Goal: Task Accomplishment & Management: Manage account settings

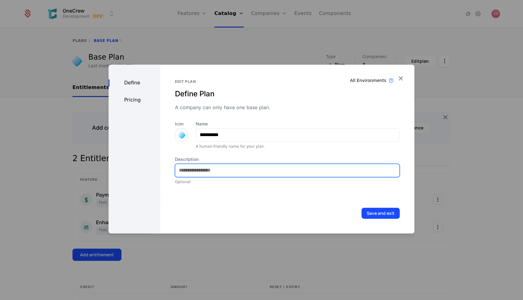
click at [296, 173] on input "Description" at bounding box center [287, 170] width 224 height 13
type input "****"
type input "**********"
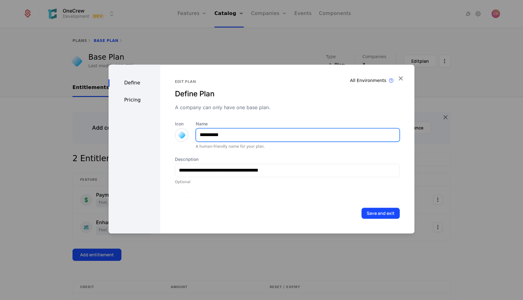
click at [246, 132] on input "**********" at bounding box center [297, 135] width 203 height 13
type input "**********"
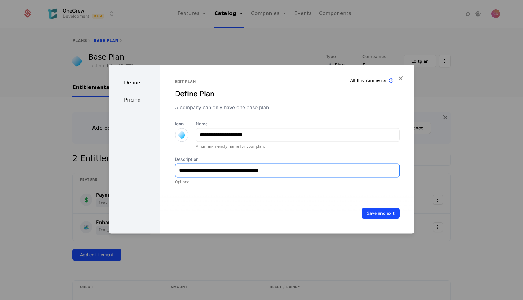
click at [291, 175] on input "**********" at bounding box center [287, 170] width 224 height 13
type input "**********"
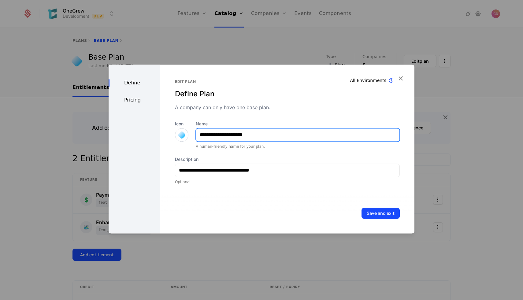
click at [277, 135] on input "**********" at bounding box center [297, 135] width 203 height 13
type input "**********"
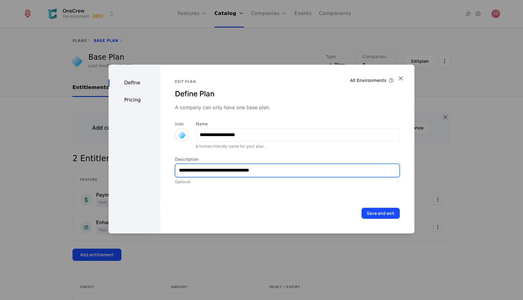
click at [285, 171] on input "**********" at bounding box center [287, 170] width 224 height 13
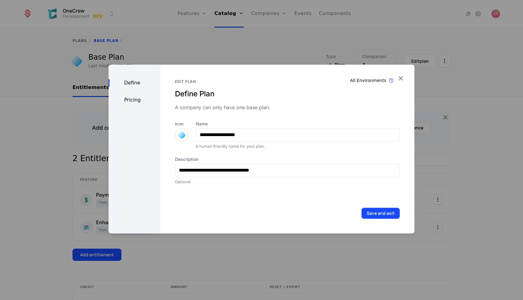
click at [383, 216] on button "Save and exit" at bounding box center [381, 213] width 38 height 11
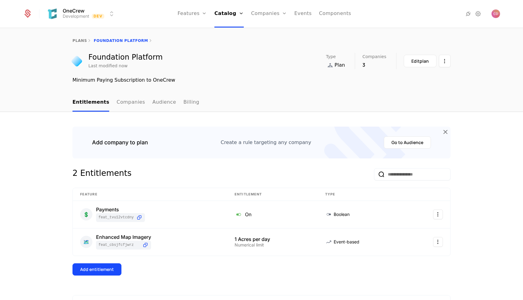
click at [199, 32] on link "Features" at bounding box center [199, 30] width 28 height 5
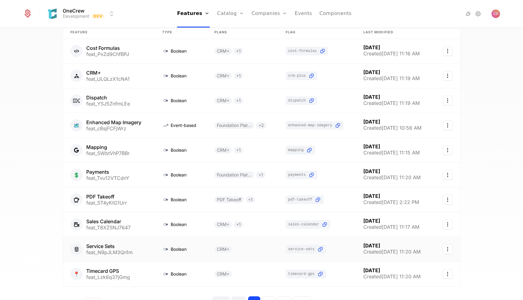
scroll to position [84, 0]
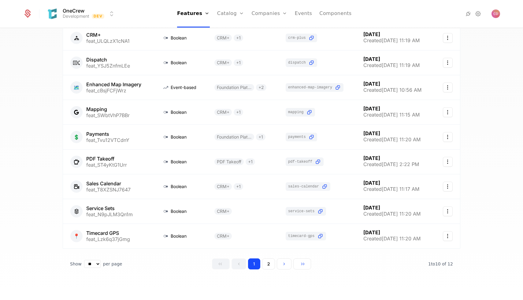
click at [270, 261] on button "2" at bounding box center [268, 264] width 13 height 11
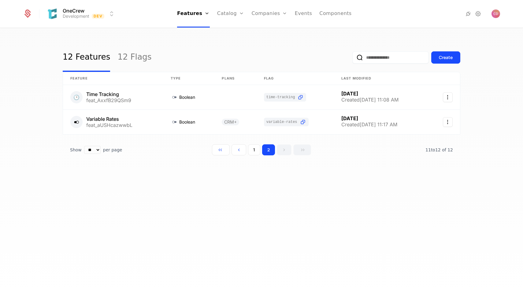
click at [254, 152] on button "1" at bounding box center [254, 149] width 12 height 11
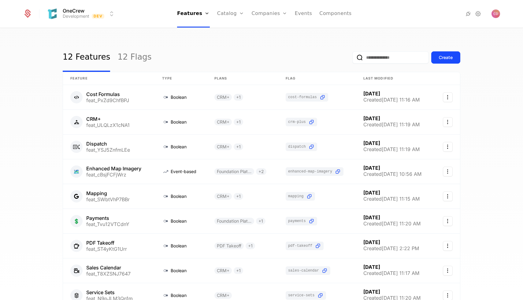
click at [494, 114] on div "12 Features 12 Flags Create Feature Type Plans Flag Last Modified Cost Formulas…" at bounding box center [261, 165] width 523 height 275
click at [231, 32] on link "Plans" at bounding box center [241, 30] width 32 height 5
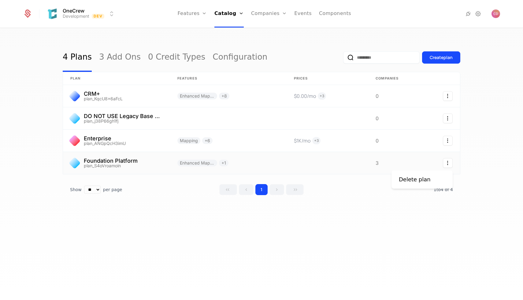
click at [446, 162] on icon "Select action" at bounding box center [448, 163] width 10 height 10
click at [417, 181] on div "Delete plan" at bounding box center [415, 179] width 32 height 9
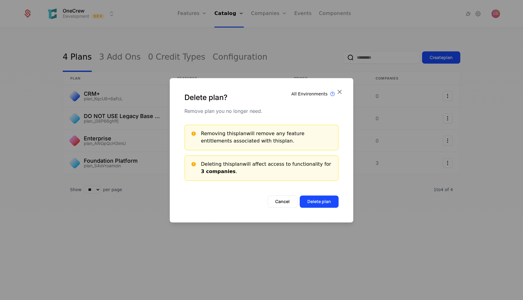
click at [307, 202] on button "Delete plan" at bounding box center [319, 202] width 39 height 12
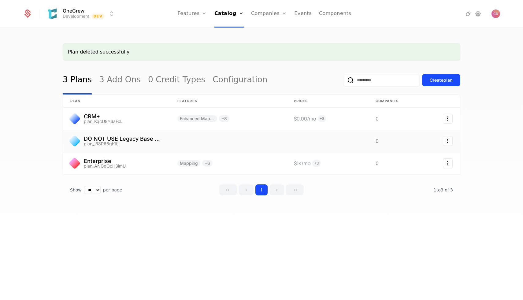
click at [267, 144] on link at bounding box center [228, 141] width 117 height 22
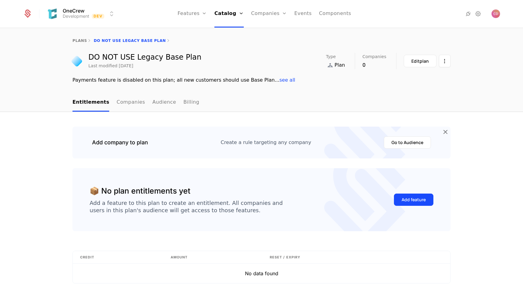
click at [128, 100] on link "Companies" at bounding box center [131, 103] width 28 height 18
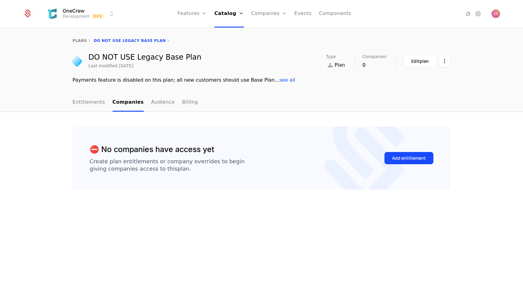
click at [159, 106] on link "Audience" at bounding box center [163, 103] width 24 height 18
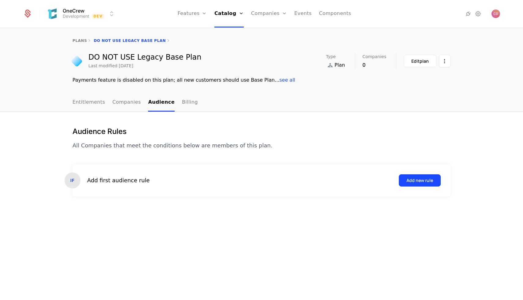
click at [182, 105] on link "Billing" at bounding box center [190, 103] width 16 height 18
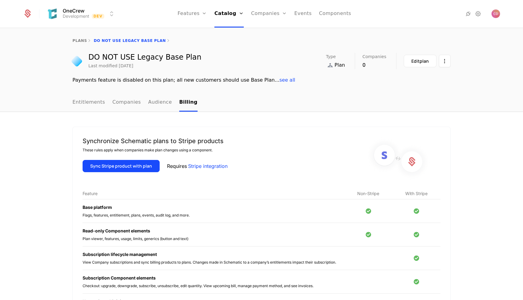
click at [81, 39] on link "plans" at bounding box center [80, 41] width 14 height 4
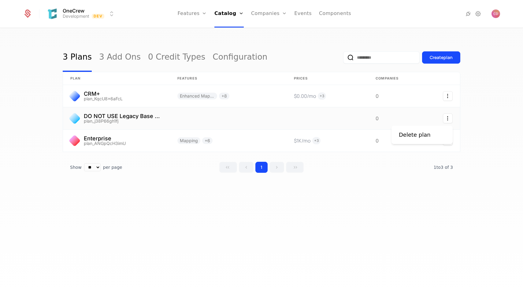
click at [452, 121] on icon "Select action" at bounding box center [448, 119] width 10 height 10
click at [484, 114] on html "OneCrew Development Dev Features Features Flags Catalog Plans Add Ons Credits C…" at bounding box center [261, 150] width 523 height 300
click at [445, 114] on icon "Select action" at bounding box center [448, 119] width 10 height 10
click at [447, 97] on icon "Select action" at bounding box center [448, 96] width 10 height 10
click at [474, 109] on html "OneCrew Development Dev Features Features Flags Catalog Plans Add Ons Credits C…" at bounding box center [261, 150] width 523 height 300
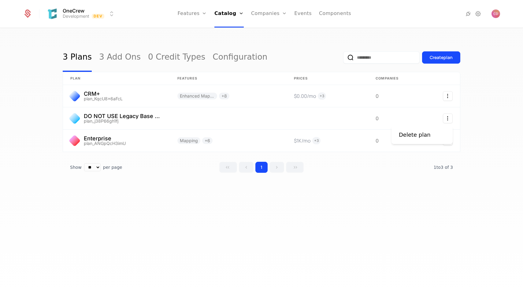
click at [201, 109] on html "OneCrew Development Dev Features Features Flags Catalog Plans Add Ons Credits C…" at bounding box center [261, 150] width 523 height 300
click at [113, 112] on link at bounding box center [116, 118] width 107 height 22
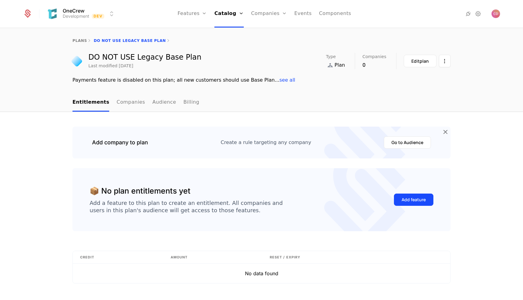
scroll to position [18, 0]
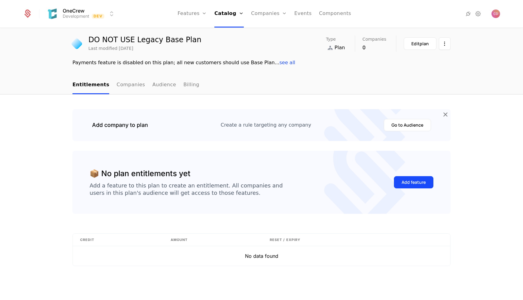
click at [280, 63] on span "see all" at bounding box center [288, 63] width 16 height 6
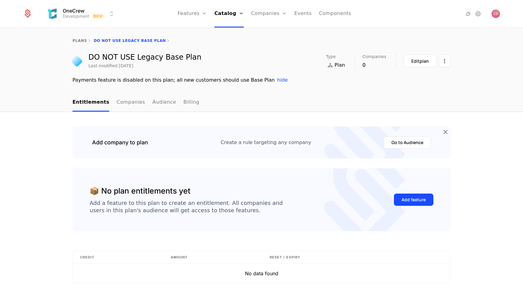
click at [443, 66] on html "OneCrew Development Dev Features Features Flags Catalog Plans Add Ons Credits C…" at bounding box center [261, 150] width 523 height 300
click at [490, 76] on html "OneCrew Development Dev Features Features Flags Catalog Plans Add Ons Credits C…" at bounding box center [261, 150] width 523 height 300
click at [417, 63] on div "Edit plan" at bounding box center [420, 61] width 17 height 6
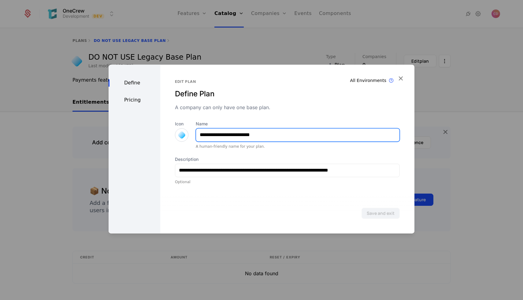
click at [255, 135] on input "**********" at bounding box center [297, 135] width 203 height 13
click at [287, 134] on input "**********" at bounding box center [297, 135] width 203 height 13
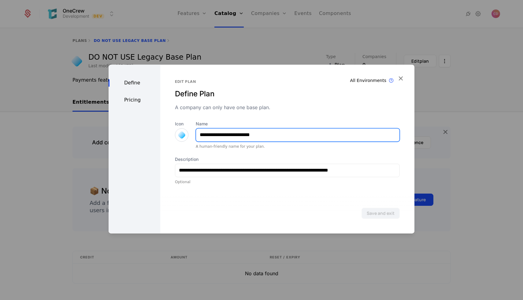
click at [287, 134] on input "**********" at bounding box center [297, 135] width 203 height 13
type input "**********"
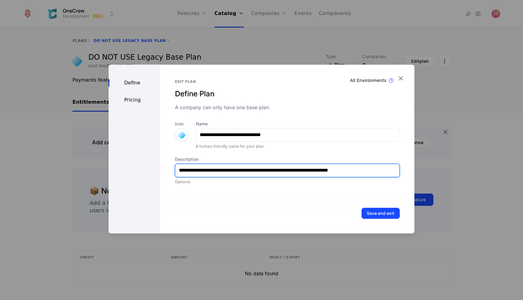
click at [377, 168] on input "**********" at bounding box center [287, 170] width 224 height 13
type input "**********"
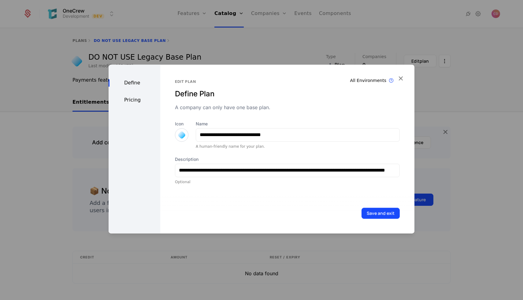
click at [378, 215] on button "Save and exit" at bounding box center [381, 213] width 38 height 11
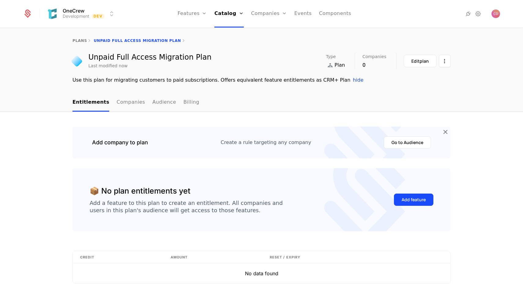
click at [426, 61] on div "Edit plan" at bounding box center [420, 61] width 17 height 6
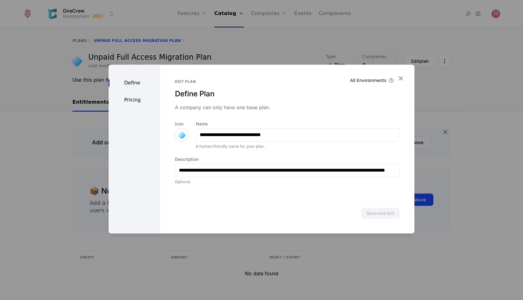
click at [140, 103] on div "Pricing" at bounding box center [135, 99] width 52 height 7
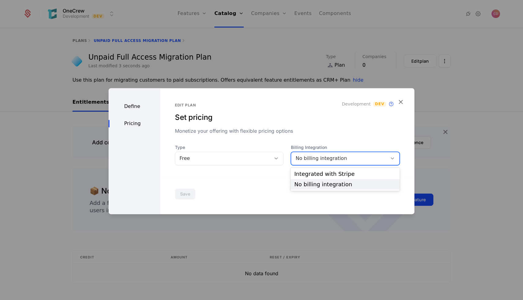
click at [330, 156] on div "No billing integration" at bounding box center [340, 158] width 88 height 7
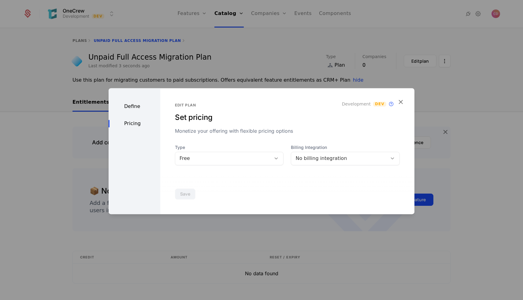
click at [312, 127] on div "Monetize your offering with flexible pricing options" at bounding box center [287, 130] width 225 height 7
click at [399, 102] on icon "button" at bounding box center [401, 102] width 8 height 8
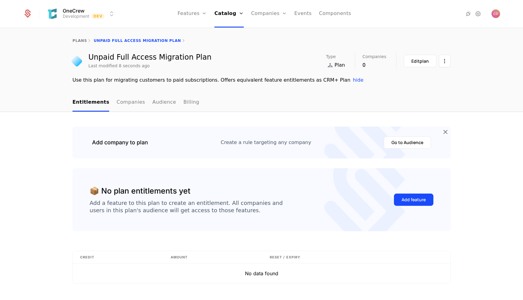
scroll to position [18, 0]
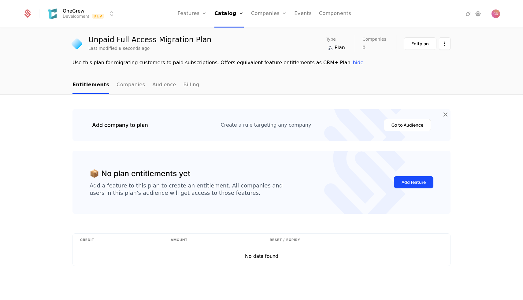
click at [446, 112] on icon at bounding box center [446, 114] width 8 height 8
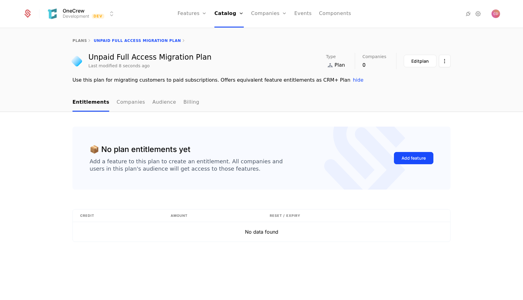
scroll to position [0, 0]
click at [410, 160] on div "Add feature" at bounding box center [414, 158] width 24 height 6
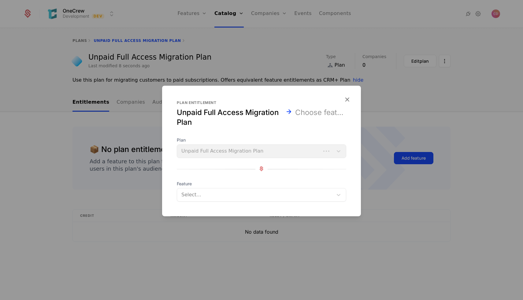
click at [234, 153] on div "Plan Unpaid Full Access Migration Plan" at bounding box center [262, 147] width 170 height 21
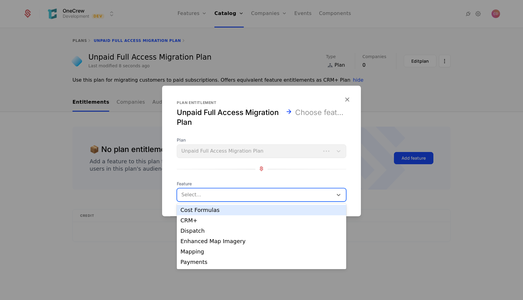
click at [221, 197] on div at bounding box center [255, 195] width 149 height 9
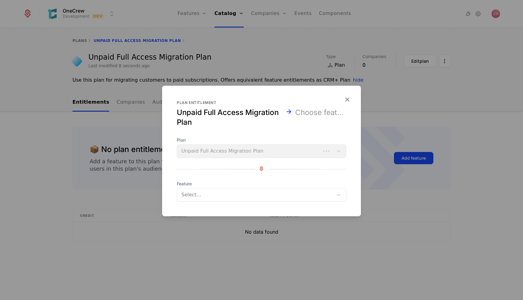
click at [347, 99] on icon "button" at bounding box center [347, 99] width 8 height 8
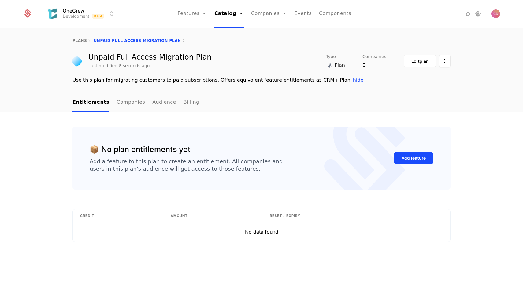
click at [27, 13] on icon at bounding box center [27, 13] width 9 height 9
click at [405, 156] on div "Add feature" at bounding box center [414, 158] width 24 height 6
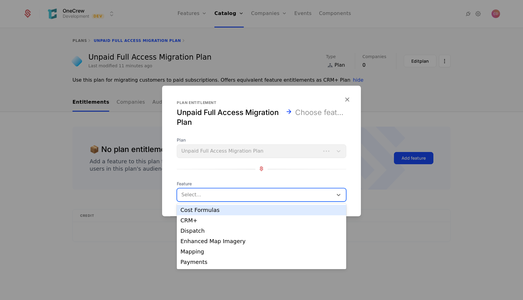
click at [202, 191] on div at bounding box center [255, 195] width 149 height 9
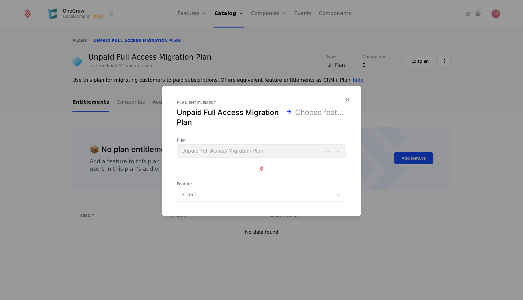
click at [308, 175] on div "Plan Unpaid Full Access Migration Plan Feature Select..." at bounding box center [262, 169] width 170 height 65
click at [347, 99] on icon "button" at bounding box center [347, 99] width 8 height 8
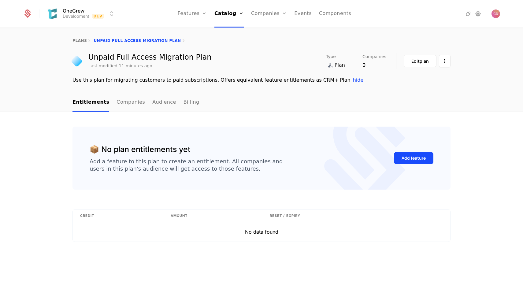
click at [408, 155] on div "Add feature" at bounding box center [414, 158] width 24 height 6
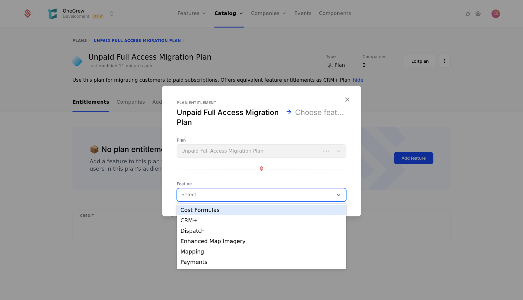
click at [285, 197] on div at bounding box center [255, 195] width 149 height 9
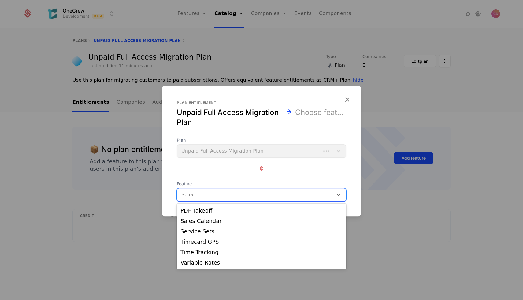
scroll to position [0, 0]
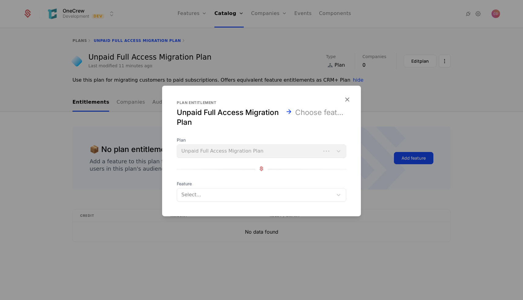
click at [349, 100] on icon "button" at bounding box center [347, 99] width 8 height 8
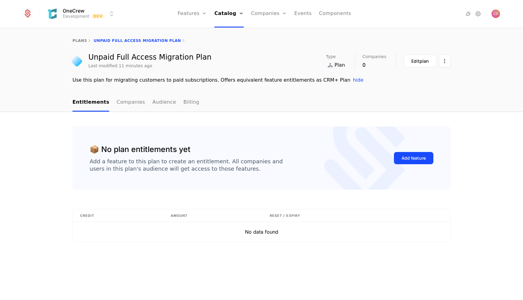
click at [330, 35] on div "plans Unpaid Full Access Migration Plan" at bounding box center [261, 40] width 523 height 24
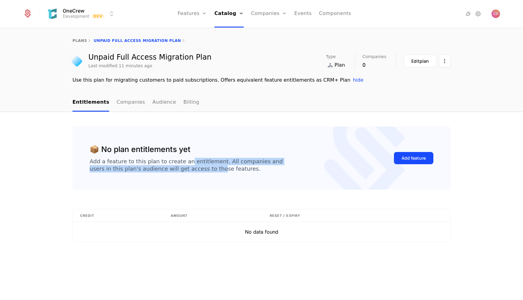
drag, startPoint x: 181, startPoint y: 161, endPoint x: 211, endPoint y: 166, distance: 29.8
click at [211, 166] on div "Add a feature to this plan to create an entitlement. All companies and users in…" at bounding box center [186, 165] width 193 height 15
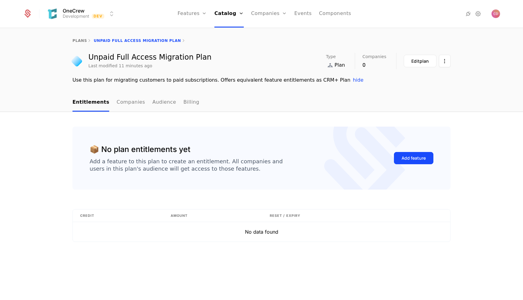
click at [233, 169] on div "Add a feature to this plan to create an entitlement. All companies and users in…" at bounding box center [186, 165] width 193 height 15
click at [193, 31] on link "Features" at bounding box center [199, 30] width 28 height 5
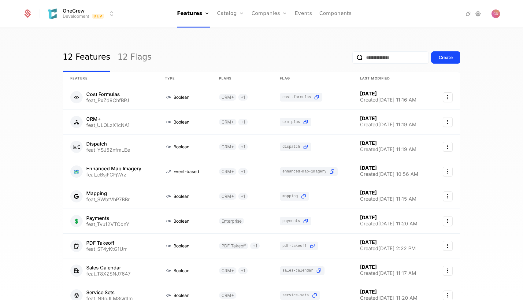
click at [430, 53] on div "Create" at bounding box center [407, 57] width 108 height 29
click at [444, 53] on button "Create" at bounding box center [445, 57] width 29 height 12
click at [144, 121] on link at bounding box center [110, 122] width 95 height 24
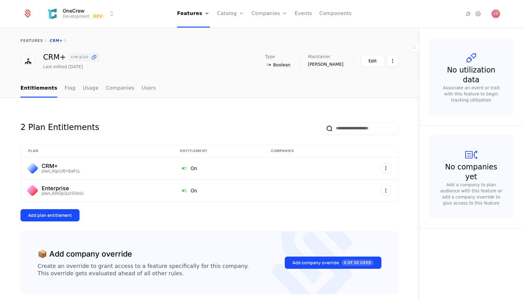
click at [30, 42] on link "features" at bounding box center [32, 41] width 23 height 4
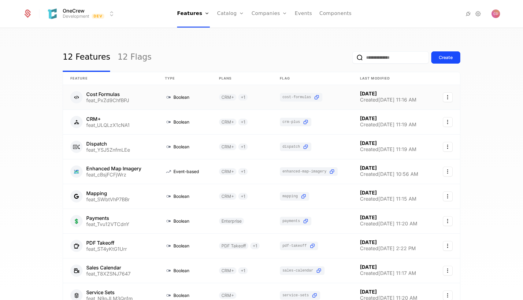
scroll to position [84, 0]
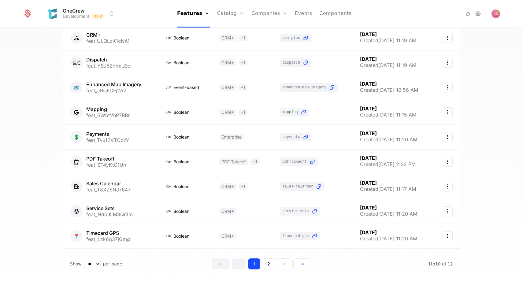
click at [267, 267] on button "2" at bounding box center [268, 264] width 13 height 11
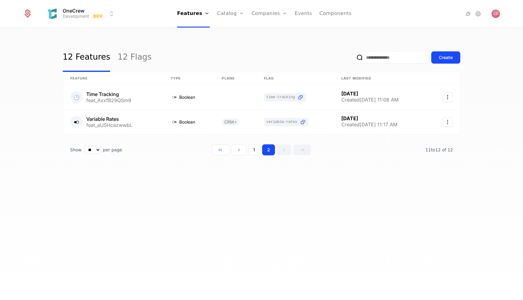
click at [257, 154] on button "1" at bounding box center [254, 149] width 12 height 11
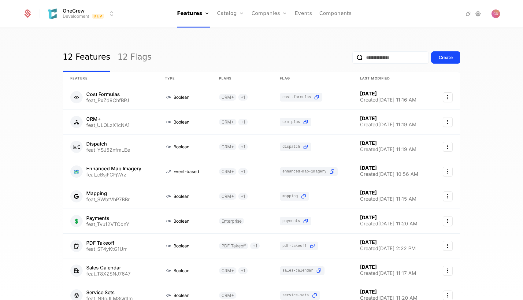
click at [275, 44] on div "12 Features 12 Flags Create" at bounding box center [262, 57] width 398 height 29
click at [42, 137] on div "12 Features 12 Flags Create Feature Type Plans Flag Last Modified Cost Formulas…" at bounding box center [261, 165] width 523 height 275
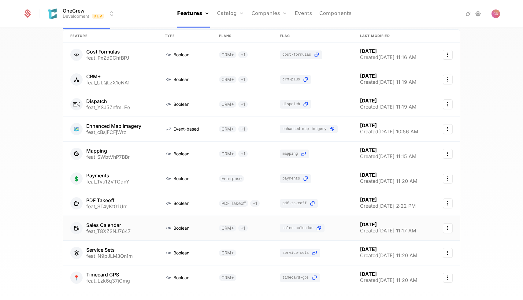
scroll to position [42, 0]
click at [50, 142] on div "12 Features 12 Flags Create Feature Type Plans Flag Last Modified Cost Formulas…" at bounding box center [261, 165] width 523 height 275
click at [195, 42] on link "Flags" at bounding box center [199, 39] width 28 height 5
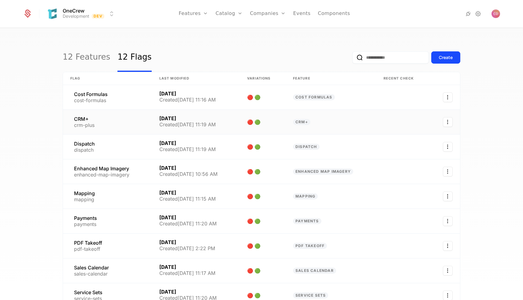
click at [352, 129] on link at bounding box center [331, 122] width 91 height 24
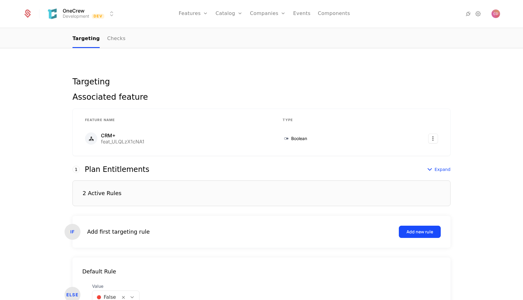
scroll to position [48, 0]
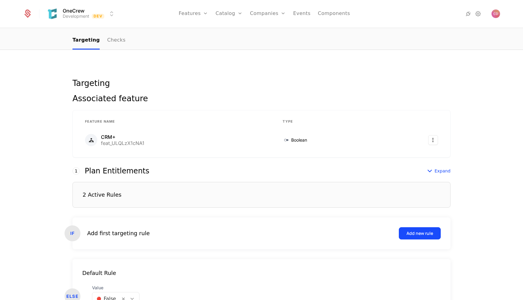
click at [199, 32] on link "Features" at bounding box center [200, 30] width 28 height 5
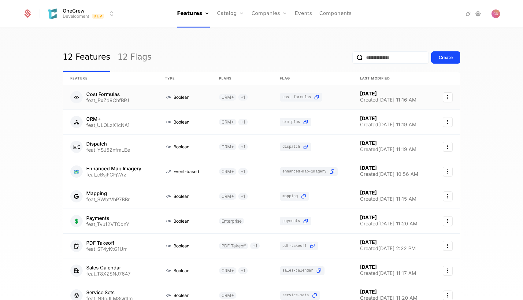
click at [265, 95] on link at bounding box center [242, 97] width 61 height 24
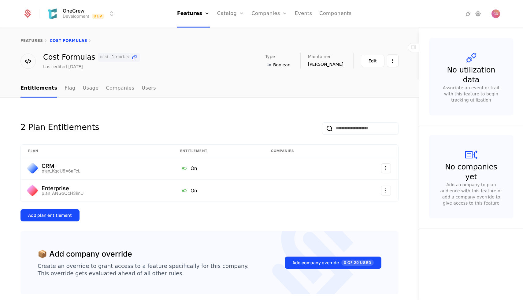
click at [65, 89] on link "Flag" at bounding box center [70, 89] width 11 height 18
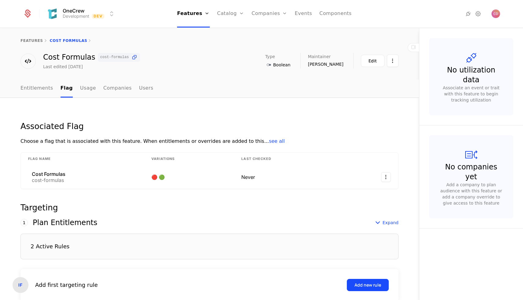
click at [200, 45] on div "Features Flags" at bounding box center [198, 34] width 43 height 29
click at [195, 42] on link "Flags" at bounding box center [199, 39] width 28 height 5
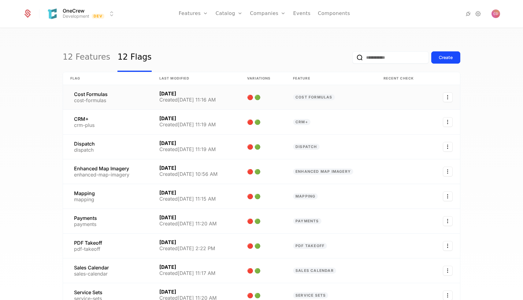
click at [125, 98] on link at bounding box center [107, 97] width 89 height 24
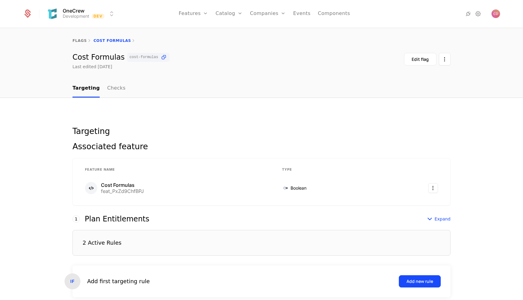
click at [118, 88] on link "Checks" at bounding box center [116, 89] width 18 height 18
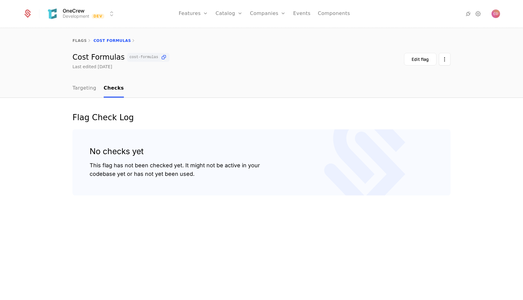
click at [86, 88] on link "Targeting" at bounding box center [85, 89] width 24 height 18
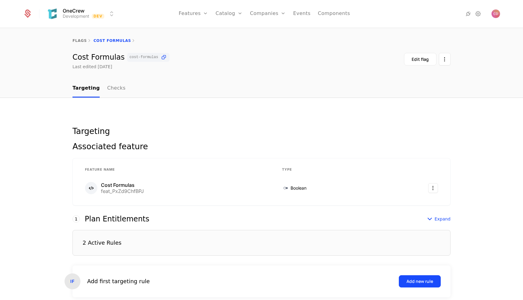
scroll to position [92, 0]
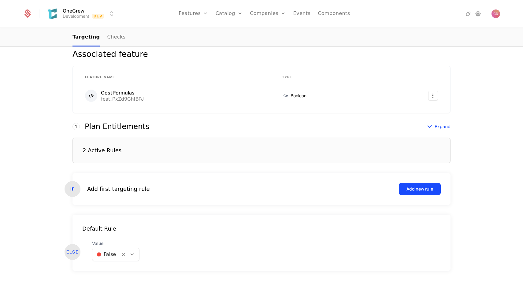
click at [126, 155] on div "2 Active Rules" at bounding box center [262, 151] width 378 height 26
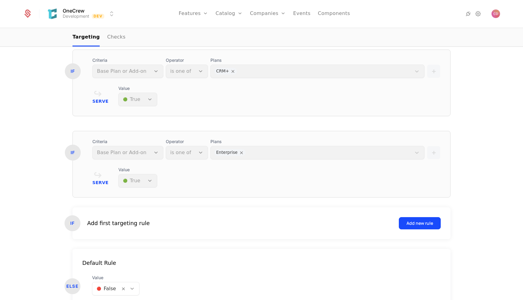
scroll to position [0, 0]
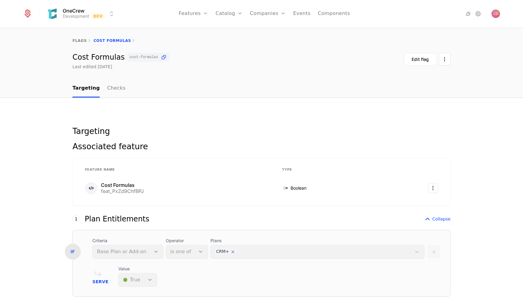
click at [417, 58] on div "Edit flag" at bounding box center [420, 59] width 17 height 6
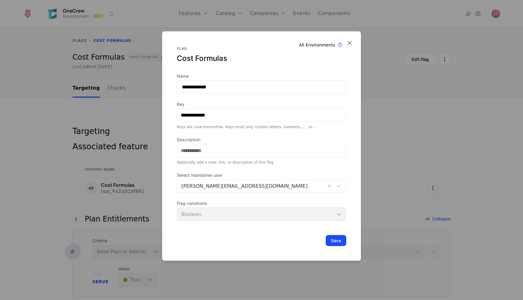
click at [353, 43] on icon at bounding box center [350, 43] width 8 height 8
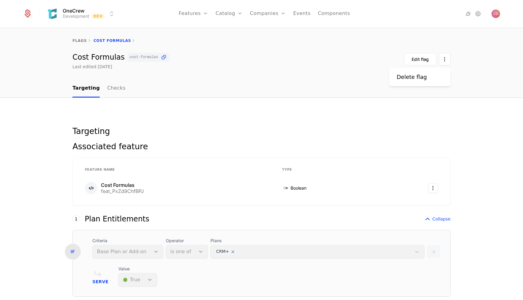
click at [444, 62] on html "OneCrew Development Dev Features Features Flags Catalog Plans Add Ons Credits C…" at bounding box center [261, 150] width 523 height 300
click at [419, 62] on html "OneCrew Development Dev Features Features Flags Catalog Plans Add Ons Credits C…" at bounding box center [261, 150] width 523 height 300
click at [414, 60] on div "Edit flag" at bounding box center [420, 59] width 17 height 6
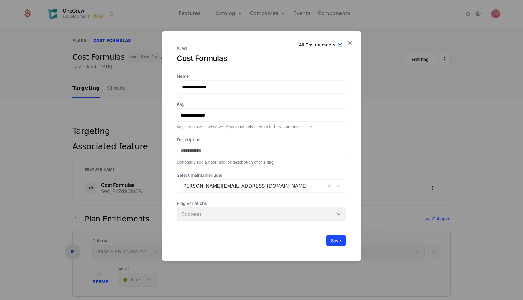
click at [349, 37] on div "**********" at bounding box center [261, 146] width 199 height 230
click at [349, 40] on icon at bounding box center [350, 43] width 8 height 8
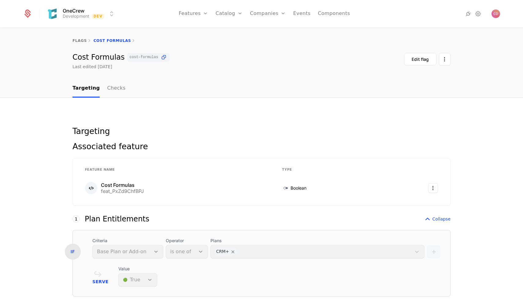
click at [120, 86] on link "Checks" at bounding box center [116, 89] width 18 height 18
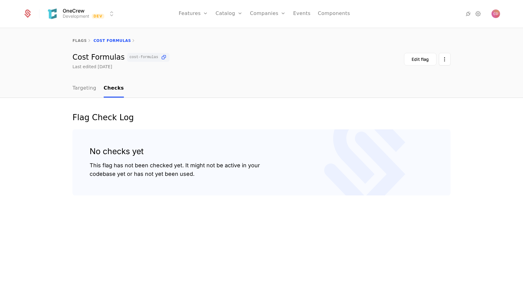
click at [77, 84] on link "Targeting" at bounding box center [85, 89] width 24 height 18
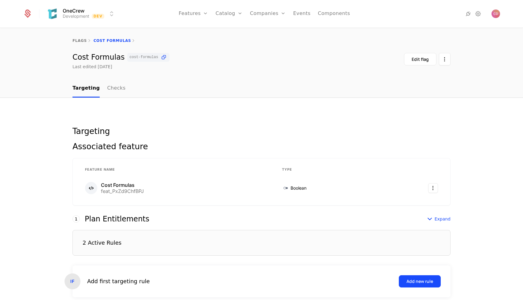
click at [414, 56] on button "Edit flag" at bounding box center [420, 59] width 32 height 13
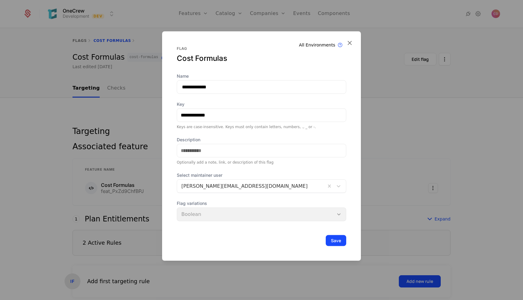
scroll to position [21, 0]
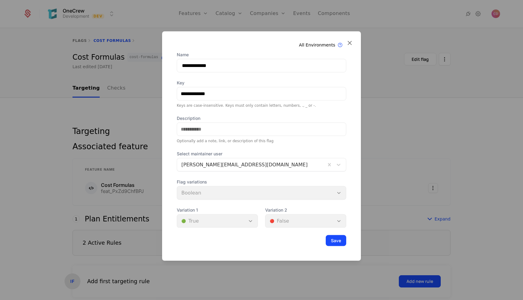
click at [228, 221] on div "Variation 1 🟢 True" at bounding box center [217, 217] width 81 height 21
click at [282, 220] on div "Variation 2 🔴 False" at bounding box center [305, 217] width 81 height 21
click at [236, 220] on div "Variation 1 🟢 True" at bounding box center [217, 217] width 81 height 21
click at [287, 215] on div "Variation 2 🔴 False" at bounding box center [305, 217] width 81 height 21
click at [278, 195] on div "Flag variations Boolean" at bounding box center [262, 189] width 170 height 21
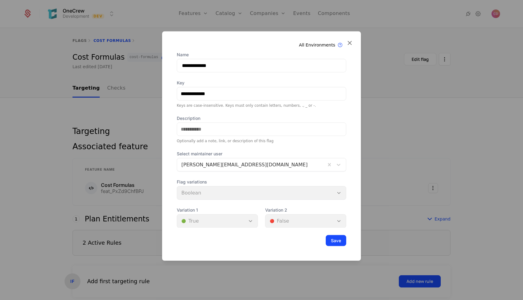
click at [315, 167] on div at bounding box center [251, 164] width 140 height 9
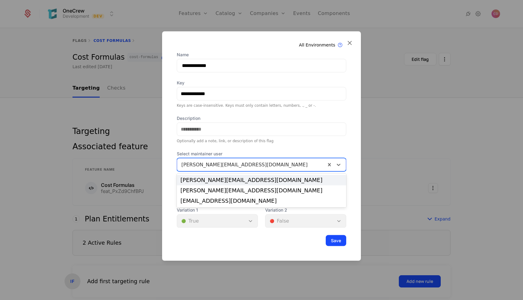
click at [305, 166] on div at bounding box center [251, 164] width 140 height 9
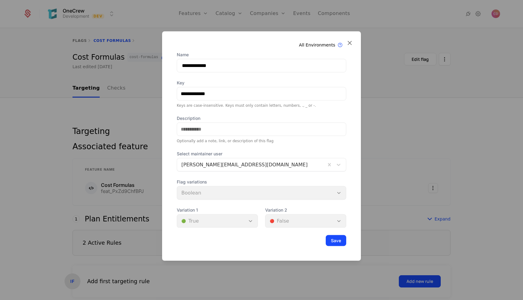
click at [331, 243] on button "Save" at bounding box center [336, 240] width 21 height 11
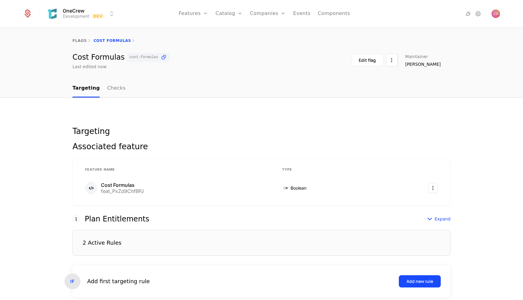
scroll to position [92, 0]
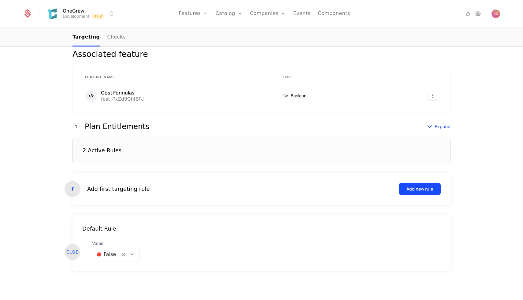
click at [438, 126] on span "Expand" at bounding box center [443, 127] width 16 height 6
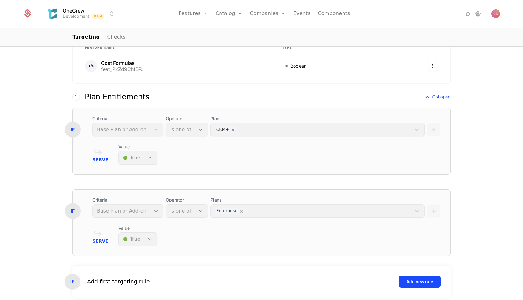
scroll to position [132, 0]
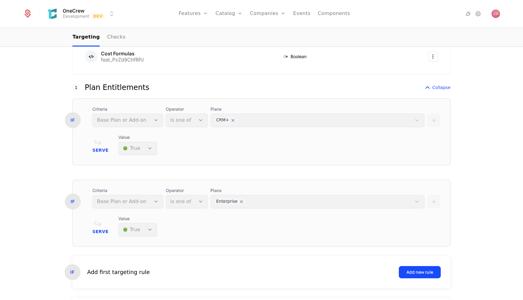
click at [447, 91] on div "Collapse" at bounding box center [437, 87] width 27 height 7
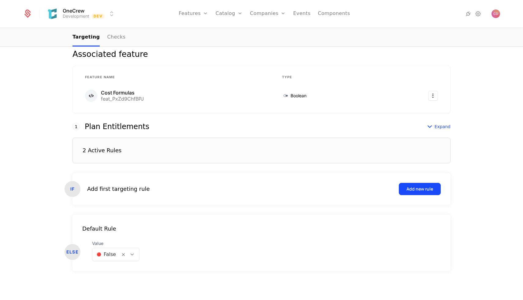
click at [440, 129] on span "Expand" at bounding box center [443, 127] width 16 height 6
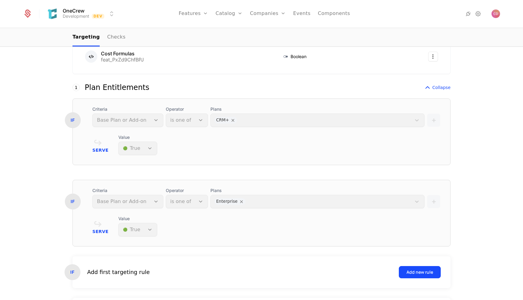
click at [437, 87] on span "Collapse" at bounding box center [442, 87] width 18 height 6
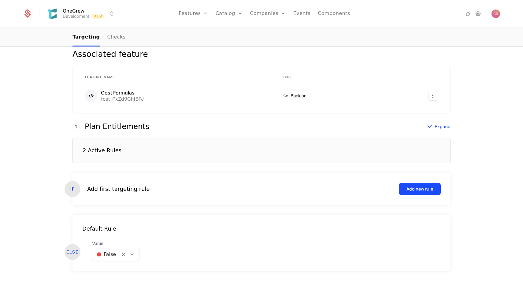
click at [427, 185] on button "Add new rule" at bounding box center [420, 189] width 42 height 12
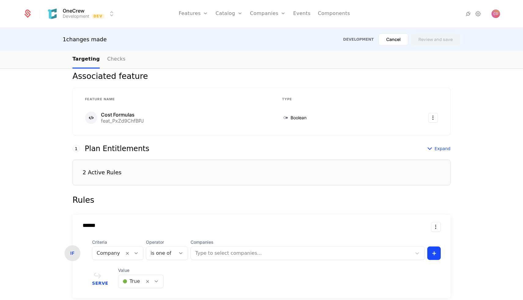
scroll to position [190, 0]
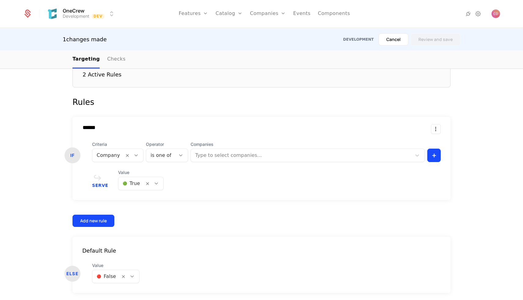
click at [193, 36] on div "1 changes made Development Cancel Review and save" at bounding box center [262, 39] width 398 height 12
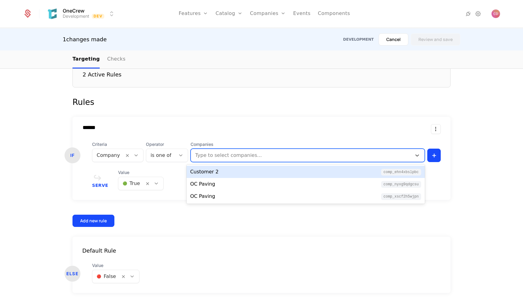
click at [238, 150] on div "Type to select companies..." at bounding box center [308, 155] width 234 height 13
click at [471, 109] on div "Targeting Associated feature Feature Name Type Cost Formulas feat_PxZd9ChfBPJ B…" at bounding box center [261, 126] width 523 height 393
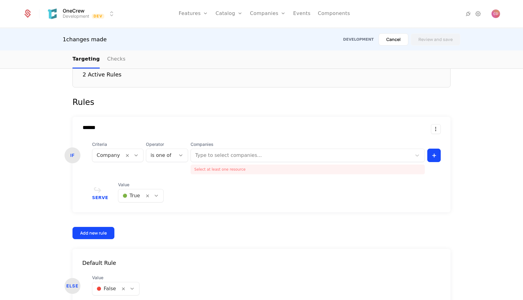
click at [43, 145] on div "Targeting Associated feature Feature Name Type Cost Formulas feat_PxZd9ChfBPJ B…" at bounding box center [261, 132] width 523 height 405
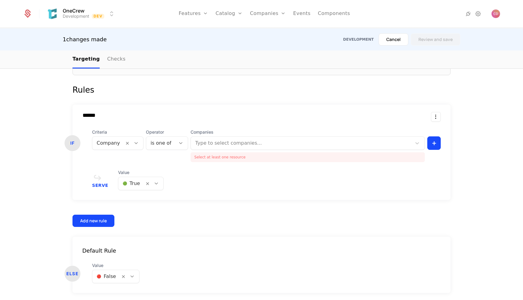
click at [117, 142] on div at bounding box center [108, 143] width 23 height 9
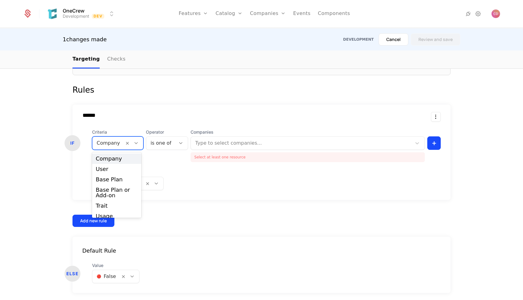
click at [51, 117] on div "Targeting Associated feature Feature Name Type Cost Formulas feat_PxZd9ChfBPJ B…" at bounding box center [261, 119] width 523 height 405
click at [119, 138] on div "Company" at bounding box center [108, 143] width 32 height 11
click at [132, 98] on form "1 This number reflects this rule’s evaluation order. Schematic evaluates first …" at bounding box center [262, 164] width 378 height 258
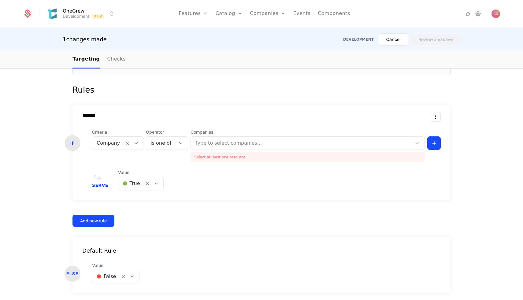
click at [225, 145] on div at bounding box center [302, 143] width 214 height 9
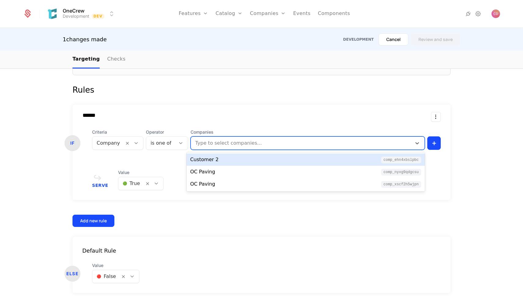
click at [251, 163] on div "Customer 2 comp_eHN4XBSLpBC" at bounding box center [305, 159] width 231 height 7
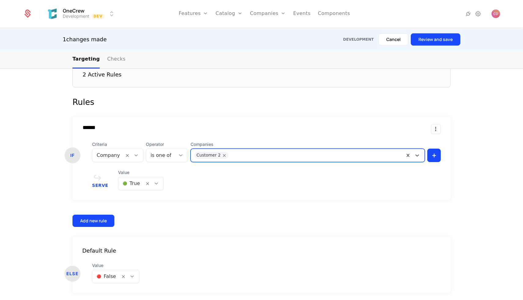
scroll to position [190, 0]
click at [139, 185] on div "🟢 True" at bounding box center [131, 183] width 26 height 11
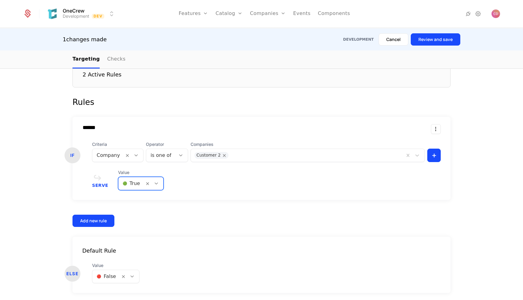
click at [140, 185] on div "🟢 True" at bounding box center [131, 183] width 26 height 11
click at [242, 179] on div "Serve Value 🟢 True" at bounding box center [266, 180] width 349 height 21
click at [95, 187] on div "Serve Value 🟢 True" at bounding box center [266, 180] width 349 height 21
click at [95, 187] on span "Serve" at bounding box center [100, 185] width 16 height 4
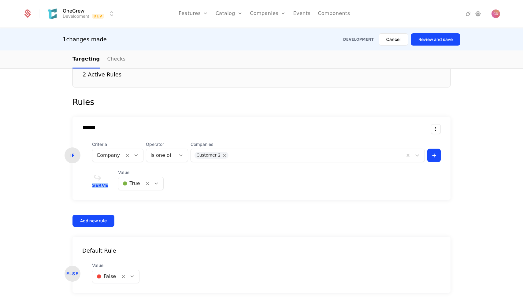
click at [64, 190] on div "Targeting Associated feature Feature Name Type Cost Formulas feat_PxZd9ChfBPJ B…" at bounding box center [262, 133] width 398 height 349
click at [399, 43] on button "Cancel" at bounding box center [394, 39] width 30 height 12
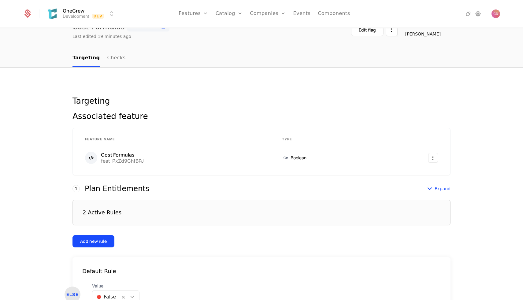
scroll to position [0, 0]
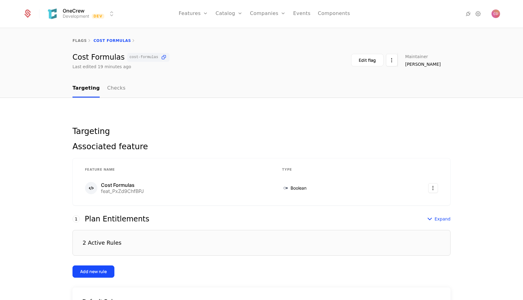
click at [196, 29] on div "Features Flags" at bounding box center [200, 34] width 43 height 29
click at [196, 32] on link "Features" at bounding box center [200, 30] width 28 height 5
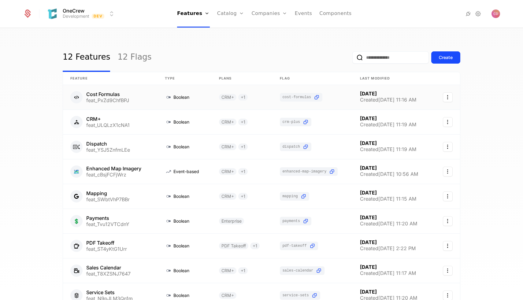
click at [212, 98] on link at bounding box center [242, 97] width 61 height 24
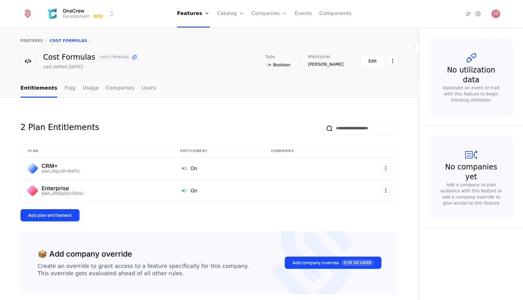
click at [69, 92] on link "Flag" at bounding box center [70, 89] width 11 height 18
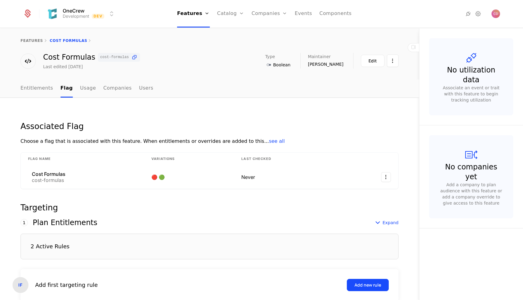
click at [30, 91] on link "Entitlements" at bounding box center [37, 89] width 33 height 18
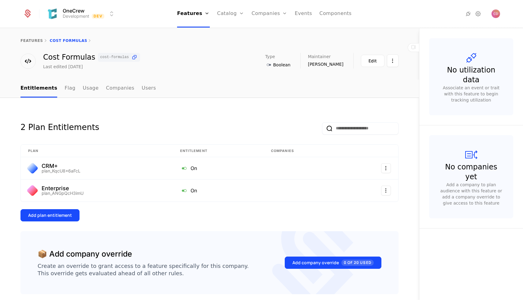
click at [67, 91] on link "Flag" at bounding box center [70, 89] width 11 height 18
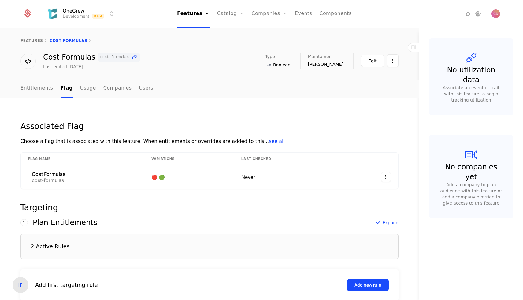
click at [26, 90] on link "Entitlements" at bounding box center [37, 89] width 33 height 18
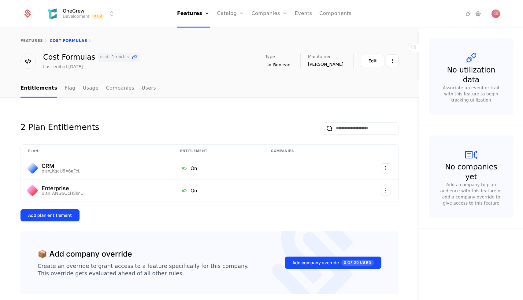
click at [66, 90] on link "Flag" at bounding box center [70, 89] width 11 height 18
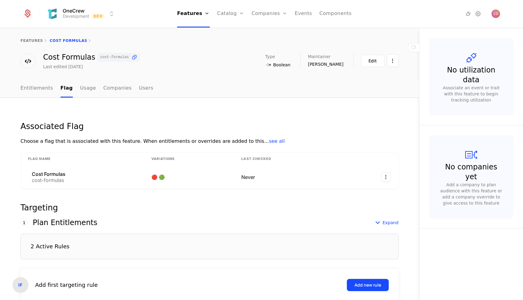
click at [88, 90] on link "Usage" at bounding box center [88, 89] width 16 height 18
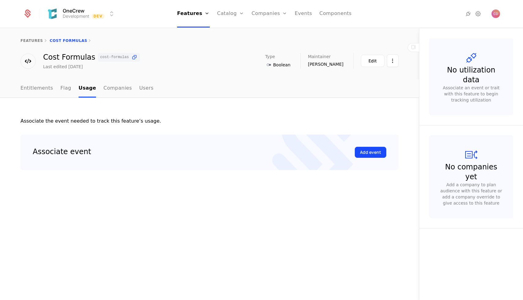
click at [106, 89] on link "Companies" at bounding box center [117, 89] width 28 height 18
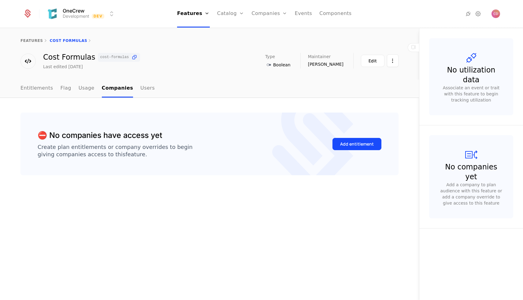
click at [140, 89] on link "Users" at bounding box center [147, 89] width 14 height 18
click at [117, 89] on link "Companies" at bounding box center [116, 89] width 28 height 18
click at [132, 89] on ul "Entitlements Flag Usage Companies Users" at bounding box center [88, 89] width 134 height 18
click at [140, 88] on link "Users" at bounding box center [147, 89] width 14 height 18
click at [115, 88] on link "Companies" at bounding box center [116, 89] width 28 height 18
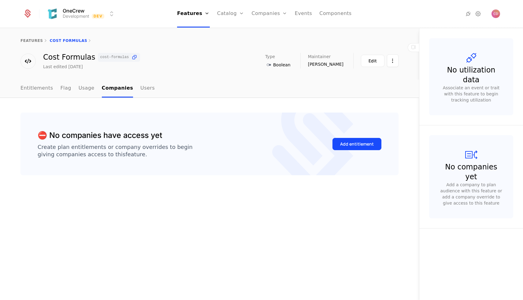
click at [84, 91] on link "Usage" at bounding box center [87, 89] width 16 height 18
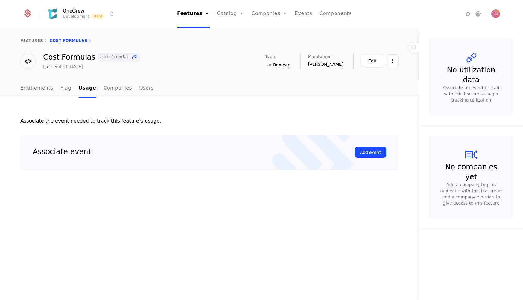
click at [61, 88] on link "Flag" at bounding box center [66, 89] width 11 height 18
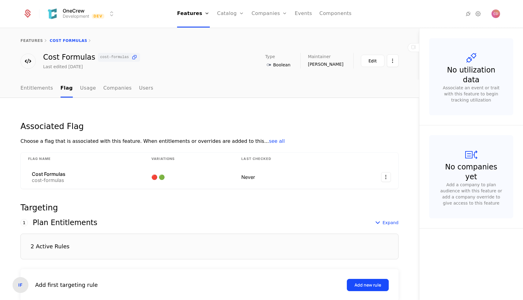
click at [227, 32] on link "Plans" at bounding box center [241, 30] width 32 height 5
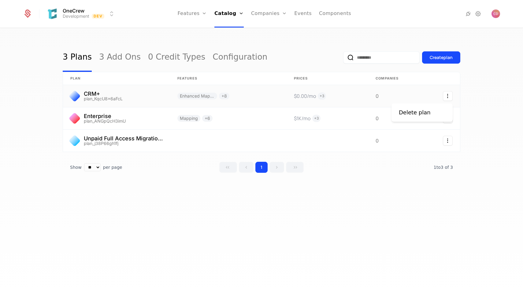
click at [448, 94] on icon "Select action" at bounding box center [448, 96] width 10 height 10
click at [427, 88] on html "OneCrew Development Dev Features Features Flags Catalog Plans Add Ons Credits C…" at bounding box center [261, 150] width 523 height 300
click at [403, 95] on link at bounding box center [392, 96] width 49 height 22
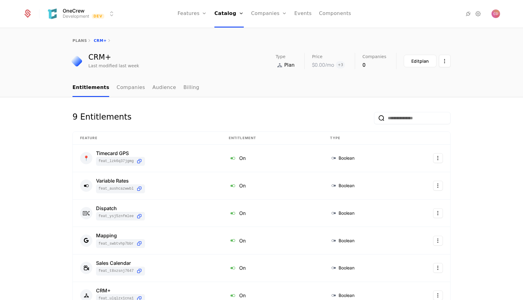
click at [437, 60] on div "Edit plan" at bounding box center [427, 61] width 47 height 13
click at [444, 61] on html "OneCrew Development Dev Features Features Flags Catalog Plans Add Ons Credits C…" at bounding box center [261, 150] width 523 height 300
click at [421, 60] on html "OneCrew Development Dev Features Features Flags Catalog Plans Add Ons Credits C…" at bounding box center [261, 150] width 523 height 300
click at [421, 60] on div "Edit plan" at bounding box center [420, 61] width 17 height 6
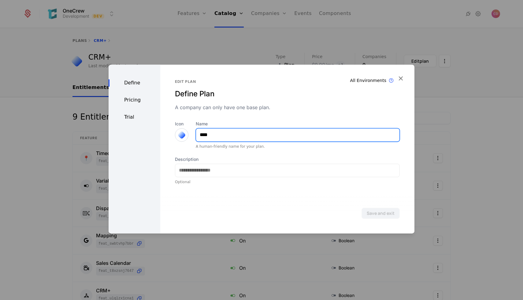
click at [229, 141] on input "****" at bounding box center [297, 135] width 203 height 13
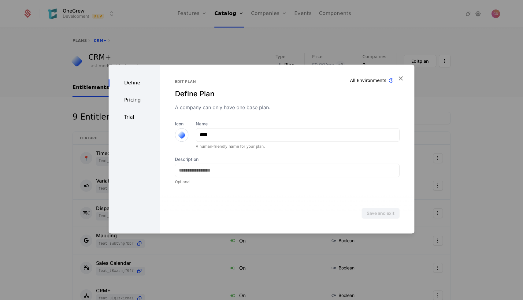
click at [226, 108] on div "A company can only have one base plan." at bounding box center [287, 107] width 225 height 7
click at [136, 98] on div "Pricing" at bounding box center [135, 99] width 52 height 7
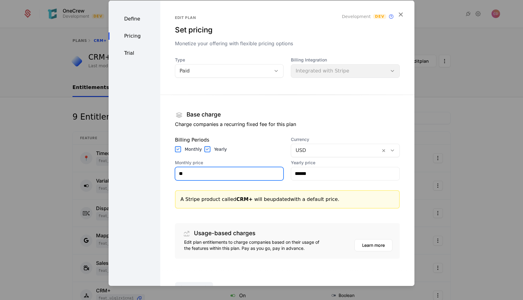
click at [203, 173] on input "**" at bounding box center [229, 173] width 108 height 13
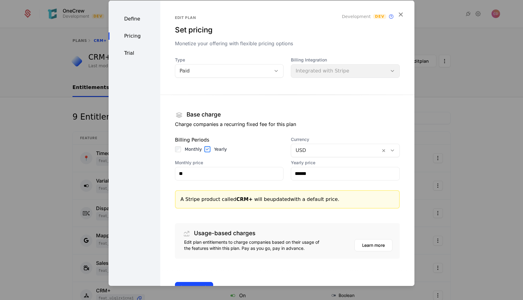
click at [252, 75] on div "Paid" at bounding box center [223, 70] width 96 height 9
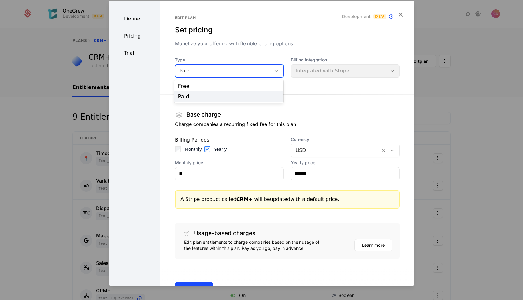
click at [248, 75] on div "Paid" at bounding box center [223, 70] width 96 height 9
click at [138, 47] on div "Define Pricing Trial" at bounding box center [135, 153] width 52 height 307
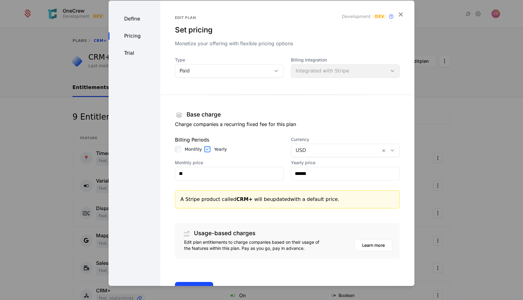
click at [132, 52] on div "Trial" at bounding box center [135, 52] width 52 height 7
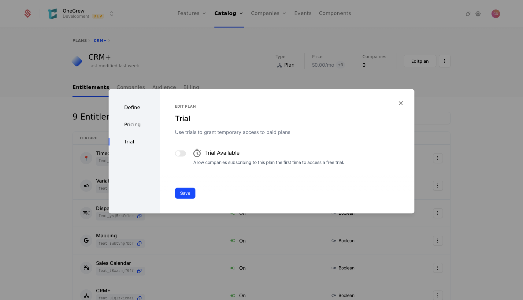
click at [183, 193] on button "Save" at bounding box center [185, 193] width 21 height 11
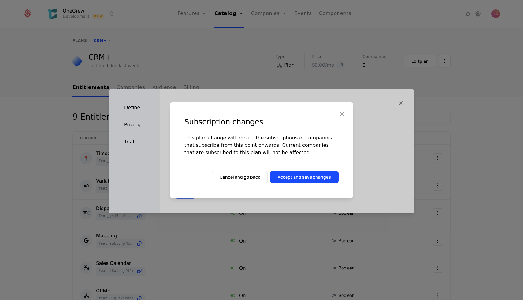
click at [297, 180] on button "Accept and save changes" at bounding box center [304, 177] width 69 height 12
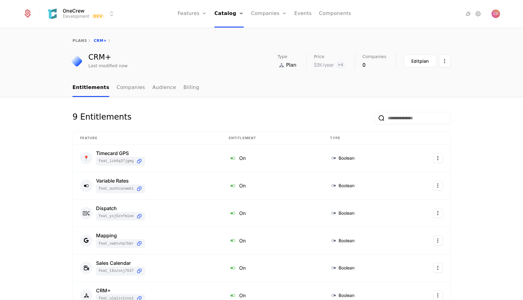
click at [124, 86] on link "Companies" at bounding box center [131, 88] width 28 height 18
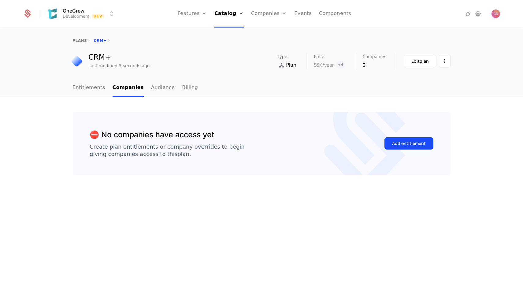
click at [91, 87] on link "Entitlements" at bounding box center [89, 88] width 33 height 18
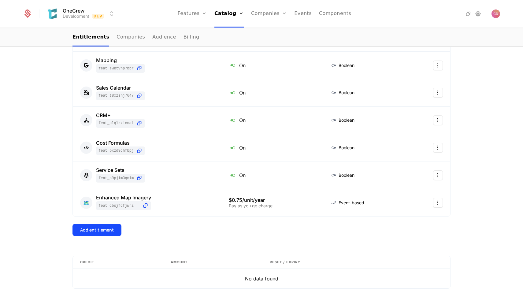
scroll to position [198, 0]
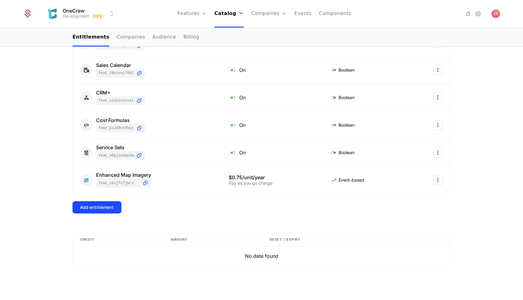
click at [97, 206] on div "Add entitlement" at bounding box center [97, 207] width 34 height 6
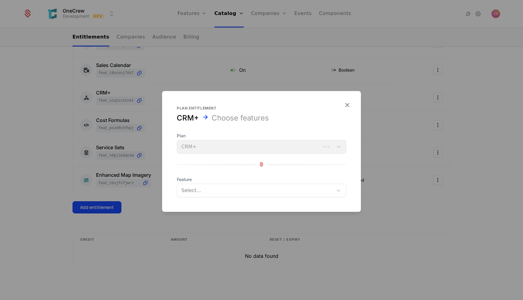
click at [210, 189] on div at bounding box center [255, 190] width 149 height 9
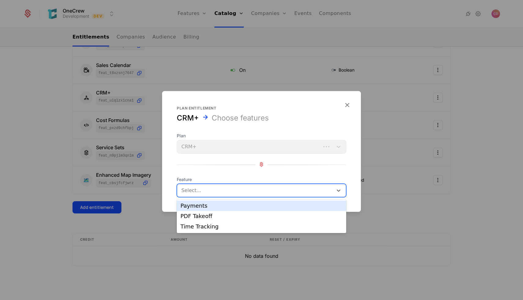
click at [202, 211] on div "PDF Takeoff" at bounding box center [262, 216] width 170 height 10
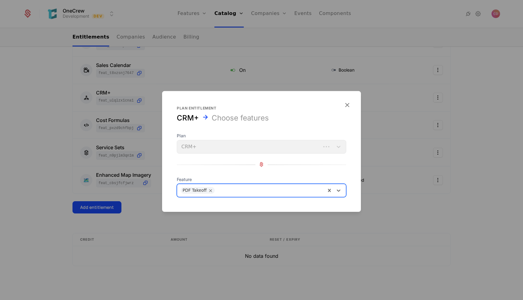
click at [347, 104] on icon "button" at bounding box center [347, 105] width 8 height 8
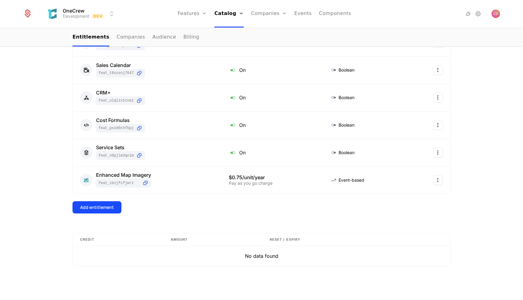
click at [195, 31] on link "Features" at bounding box center [199, 30] width 28 height 5
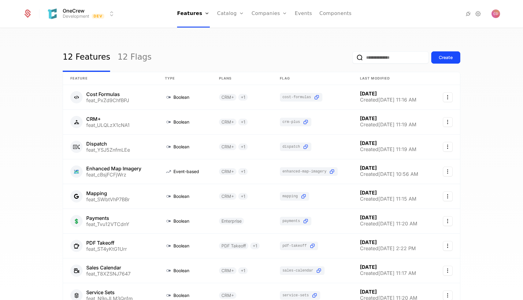
click at [119, 58] on link "12 Flags" at bounding box center [135, 57] width 34 height 29
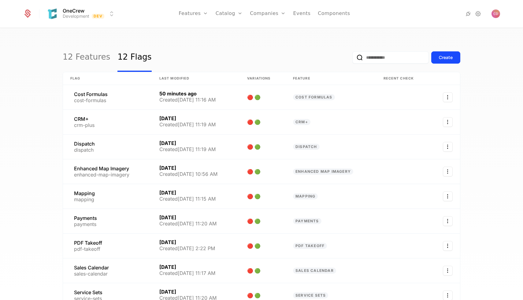
click at [80, 55] on link "12 Features" at bounding box center [86, 57] width 47 height 29
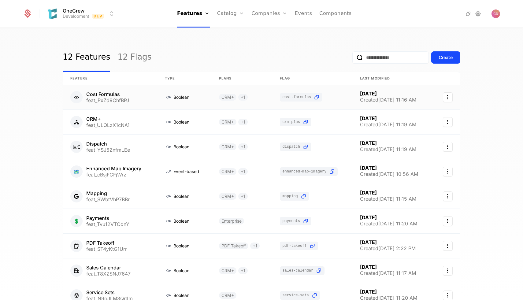
click at [125, 92] on link at bounding box center [110, 97] width 95 height 24
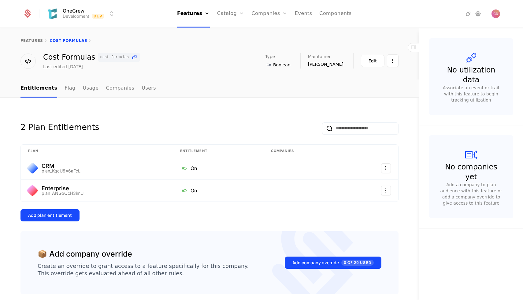
click at [83, 89] on link "Usage" at bounding box center [91, 89] width 16 height 18
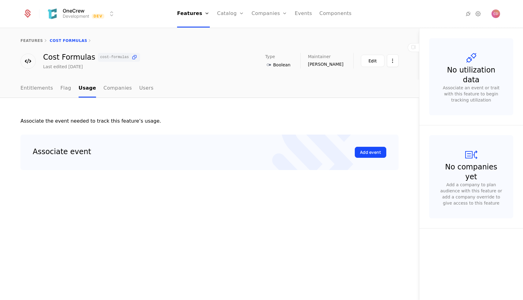
click at [360, 147] on button "Add event" at bounding box center [371, 152] width 32 height 11
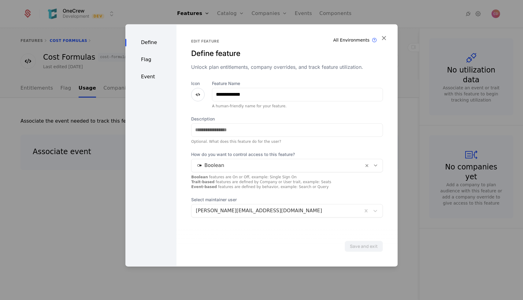
click at [145, 58] on div "Flag" at bounding box center [150, 59] width 51 height 7
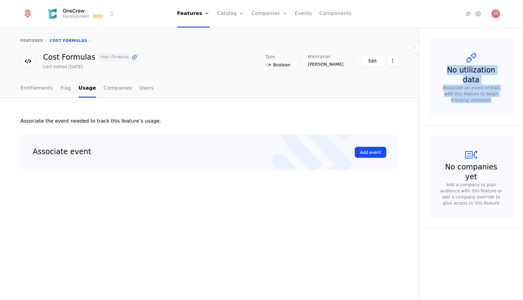
drag, startPoint x: 447, startPoint y: 63, endPoint x: 475, endPoint y: 93, distance: 40.9
click at [475, 93] on div "No utilization data Associate an event or trait with this feature to begin trac…" at bounding box center [471, 76] width 84 height 77
click at [489, 94] on div "No utilization data Associate an event or trait with this feature to begin trac…" at bounding box center [471, 76] width 84 height 77
drag, startPoint x: 451, startPoint y: 58, endPoint x: 512, endPoint y: 142, distance: 103.4
click at [512, 142] on div "No utilization data Associate an event or trait with this feature to begin trac…" at bounding box center [471, 164] width 104 height 272
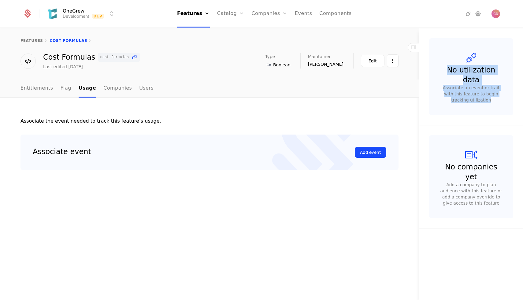
click at [474, 97] on div "No utilization data Associate an event or trait with this feature to begin trac…" at bounding box center [471, 76] width 84 height 77
click at [195, 41] on link "Flags" at bounding box center [199, 39] width 28 height 5
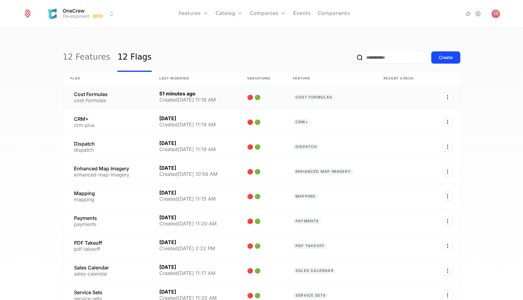
click at [112, 93] on link at bounding box center [107, 97] width 89 height 24
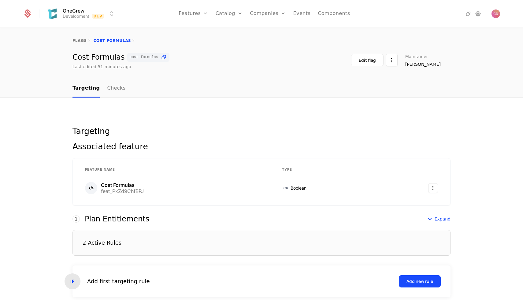
click at [114, 90] on link "Checks" at bounding box center [116, 89] width 18 height 18
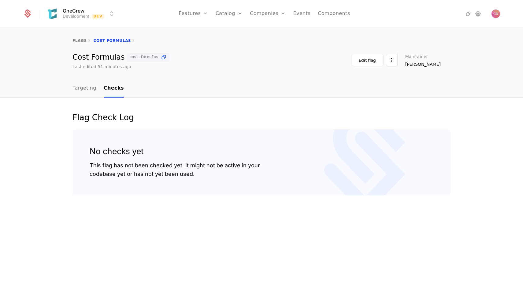
drag, startPoint x: 81, startPoint y: 151, endPoint x: 216, endPoint y: 190, distance: 140.2
click at [216, 190] on div "No checks yet This flag has not been checked yet. It might not be active in you…" at bounding box center [262, 162] width 378 height 66
click at [81, 86] on link "Targeting" at bounding box center [85, 89] width 24 height 18
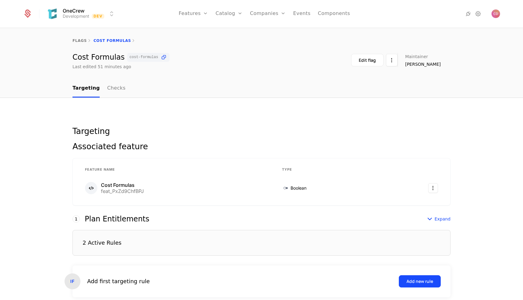
click at [112, 88] on link "Checks" at bounding box center [116, 89] width 18 height 18
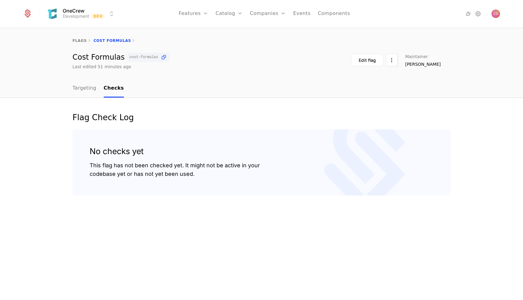
click at [144, 162] on div "This flag has not been checked yet. It might not be active in your codebase yet…" at bounding box center [175, 169] width 170 height 17
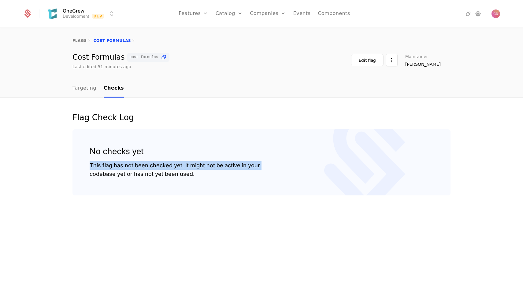
click at [144, 162] on div "This flag has not been checked yet. It might not be active in your codebase yet…" at bounding box center [175, 169] width 170 height 17
click at [204, 162] on div "This flag has not been checked yet. It might not be active in your codebase yet…" at bounding box center [175, 169] width 170 height 17
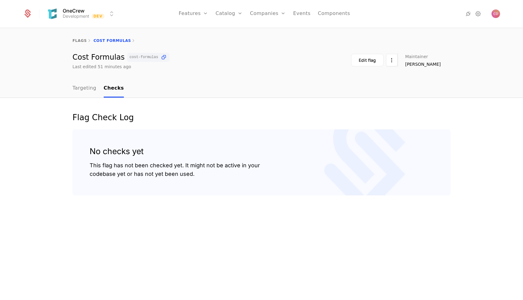
drag, startPoint x: 91, startPoint y: 149, endPoint x: 222, endPoint y: 228, distance: 152.9
click at [222, 228] on div "Flag Check Log No checks yet This flag has not been checked yet. It might not b…" at bounding box center [261, 199] width 523 height 203
drag, startPoint x: 196, startPoint y: 175, endPoint x: 104, endPoint y: 148, distance: 95.5
click at [104, 148] on div "No checks yet This flag has not been checked yet. It might not be active in you…" at bounding box center [175, 163] width 170 height 32
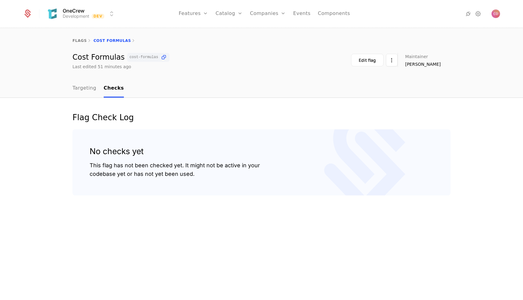
click at [91, 145] on div "No checks yet This flag has not been checked yet. It might not be active in you…" at bounding box center [262, 162] width 378 height 66
drag, startPoint x: 90, startPoint y: 147, endPoint x: 203, endPoint y: 188, distance: 120.1
click at [203, 188] on div "No checks yet This flag has not been checked yet. It might not be active in you…" at bounding box center [262, 162] width 378 height 66
click at [163, 173] on div "This flag has not been checked yet. It might not be active in your codebase yet…" at bounding box center [175, 169] width 170 height 17
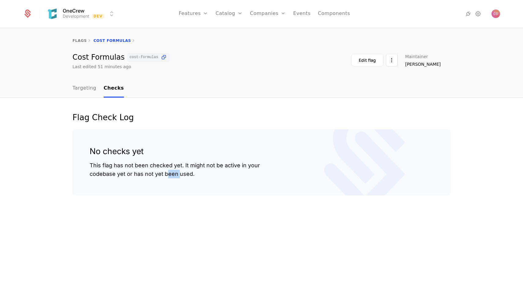
click at [163, 173] on div "This flag has not been checked yet. It might not be active in your codebase yet…" at bounding box center [175, 169] width 170 height 17
click at [87, 89] on link "Targeting" at bounding box center [85, 89] width 24 height 18
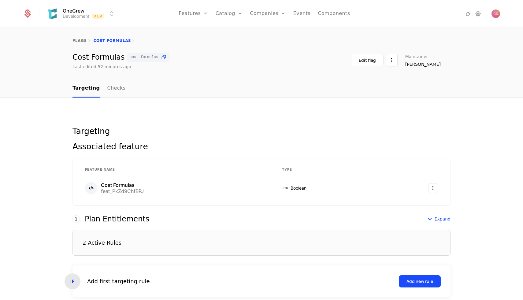
click at [121, 89] on nav "Targeting Checks" at bounding box center [262, 89] width 378 height 18
click at [110, 89] on link "Checks" at bounding box center [116, 89] width 18 height 18
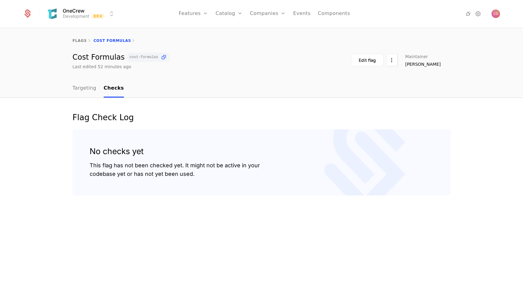
drag, startPoint x: 95, startPoint y: 154, endPoint x: 199, endPoint y: 185, distance: 109.0
click at [199, 185] on div "No checks yet This flag has not been checked yet. It might not be active in you…" at bounding box center [262, 162] width 378 height 66
click at [55, 139] on div "Flag Check Log No checks yet This flag has not been checked yet. It might not b…" at bounding box center [261, 199] width 523 height 203
click at [42, 119] on div "Flag Check Log No checks yet This flag has not been checked yet. It might not b…" at bounding box center [261, 199] width 523 height 203
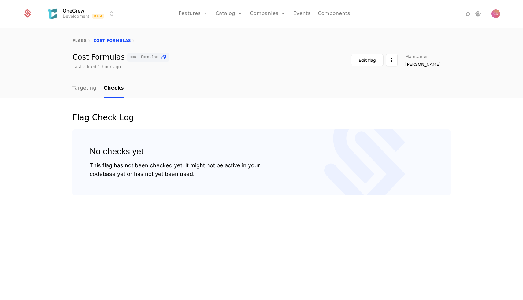
click at [233, 32] on link "Plans" at bounding box center [239, 30] width 32 height 5
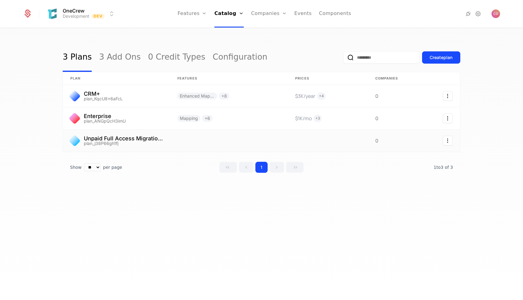
click at [322, 144] on link at bounding box center [328, 141] width 80 height 22
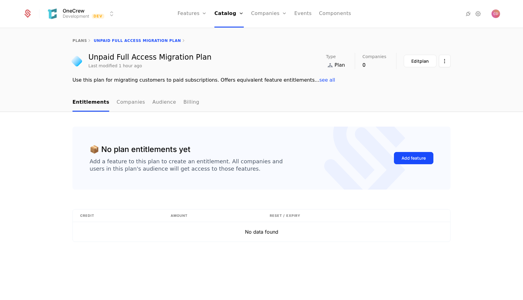
click at [192, 10] on link "Features" at bounding box center [191, 14] width 29 height 28
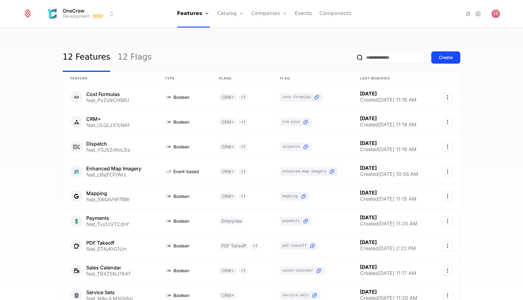
click at [308, 55] on div "12 Features 12 Flags Create" at bounding box center [262, 57] width 398 height 29
click at [497, 86] on div "12 Features 12 Flags Create Feature Type Plans Flag Last Modified Cost Formulas…" at bounding box center [261, 165] width 523 height 275
click at [446, 98] on icon "Select action" at bounding box center [448, 97] width 10 height 10
click at [404, 92] on html "OneCrew Development Dev Features Features Flags Catalog Plans Add Ons Credits C…" at bounding box center [261, 150] width 523 height 300
click at [248, 95] on link at bounding box center [242, 97] width 61 height 24
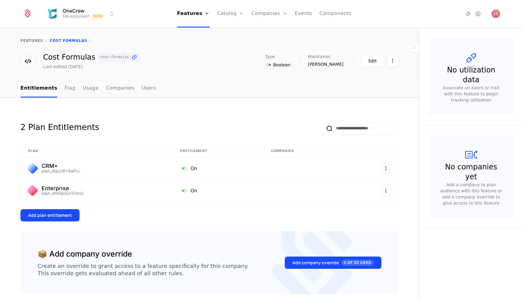
click at [83, 88] on link "Usage" at bounding box center [91, 89] width 16 height 18
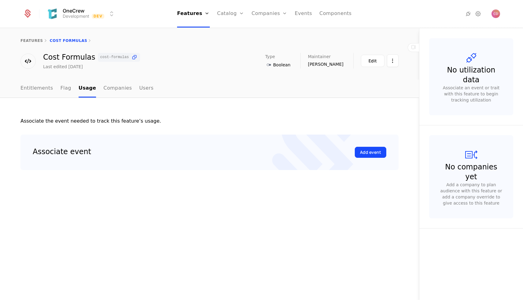
click at [61, 94] on link "Flag" at bounding box center [66, 89] width 11 height 18
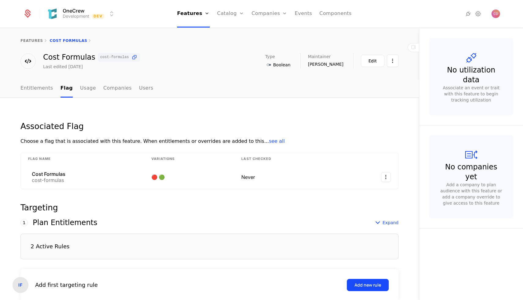
click at [24, 94] on link "Entitlements" at bounding box center [37, 89] width 33 height 18
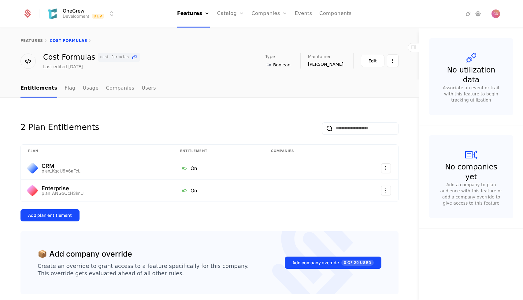
click at [375, 62] on div "Edit" at bounding box center [373, 61] width 8 height 6
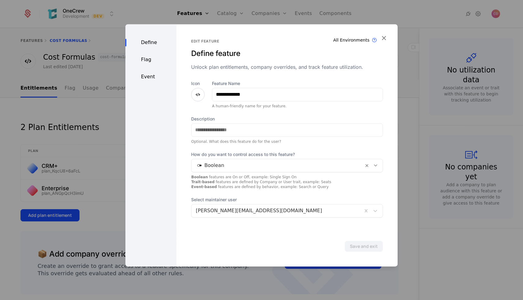
click at [234, 163] on div at bounding box center [278, 165] width 164 height 9
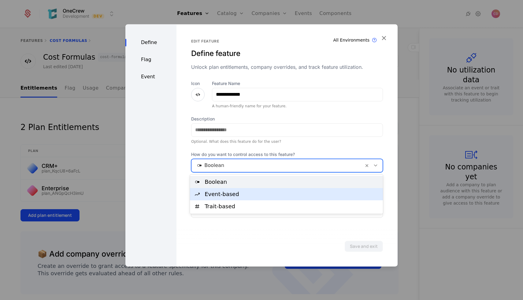
click at [234, 192] on div "Event-based" at bounding box center [292, 195] width 175 height 6
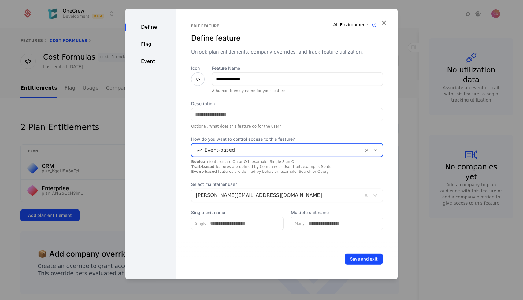
click at [221, 214] on label "Single unit name" at bounding box center [237, 212] width 92 height 6
click at [221, 217] on input "Single unit name" at bounding box center [245, 223] width 77 height 13
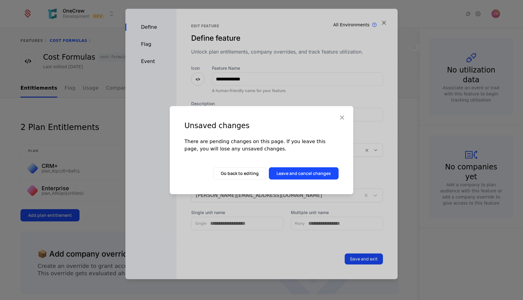
click at [249, 173] on button "Go back to editing" at bounding box center [239, 173] width 53 height 12
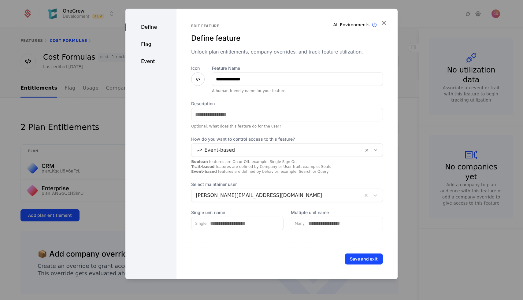
click at [238, 152] on div at bounding box center [278, 150] width 164 height 9
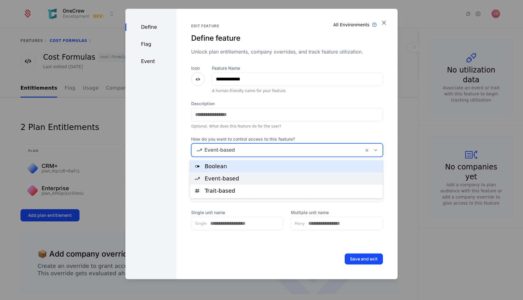
click at [246, 165] on div "Boolean" at bounding box center [292, 167] width 175 height 6
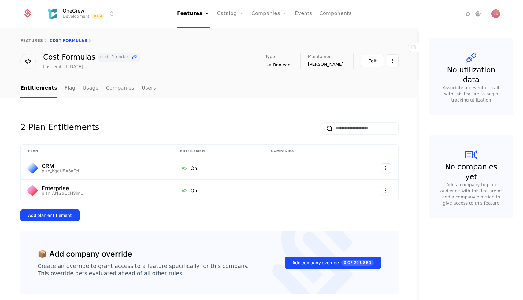
click at [229, 32] on link "Plans" at bounding box center [241, 30] width 32 height 5
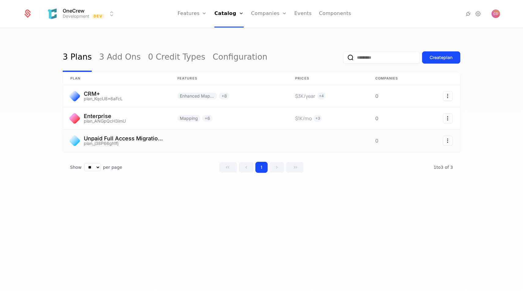
click at [178, 146] on link at bounding box center [229, 141] width 118 height 22
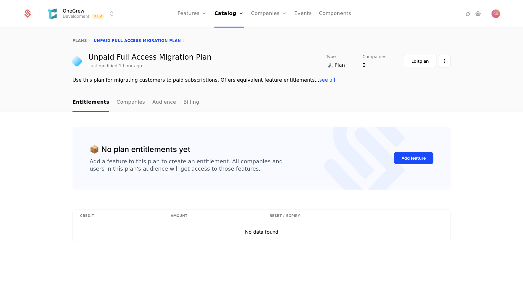
click at [417, 61] on div "Edit plan" at bounding box center [420, 61] width 17 height 6
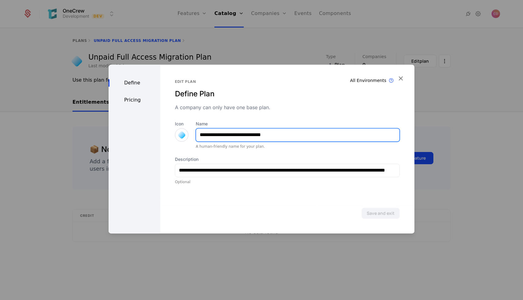
click at [241, 135] on input "**********" at bounding box center [297, 135] width 203 height 13
type input "**********"
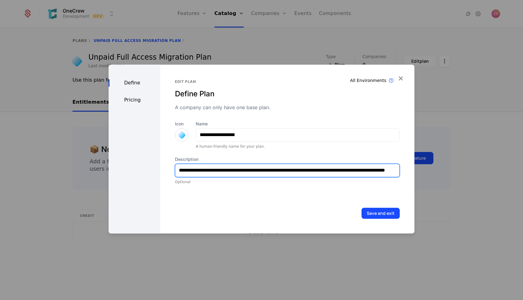
click at [323, 171] on input "**********" at bounding box center [287, 170] width 224 height 13
type input "**********"
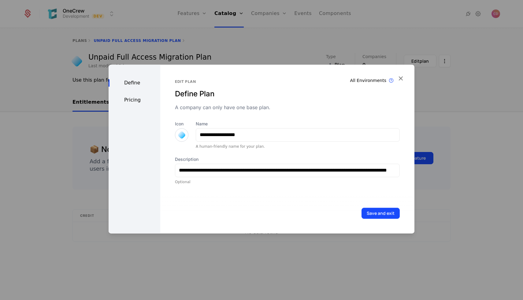
click at [381, 217] on button "Save and exit" at bounding box center [381, 213] width 38 height 11
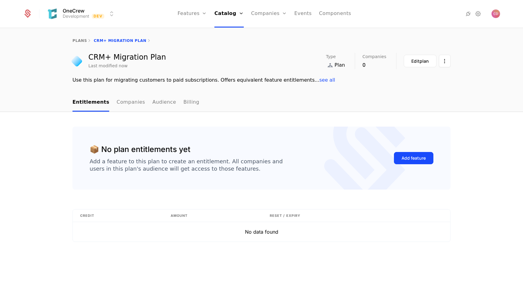
click at [227, 32] on link "Plans" at bounding box center [238, 30] width 32 height 5
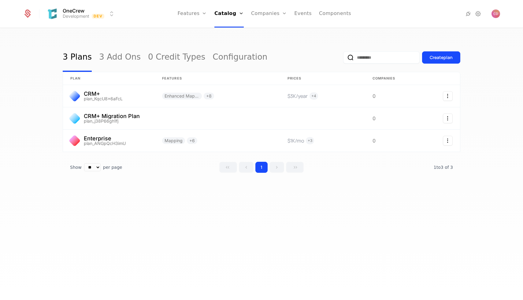
click at [442, 54] on button "Create plan" at bounding box center [441, 57] width 38 height 12
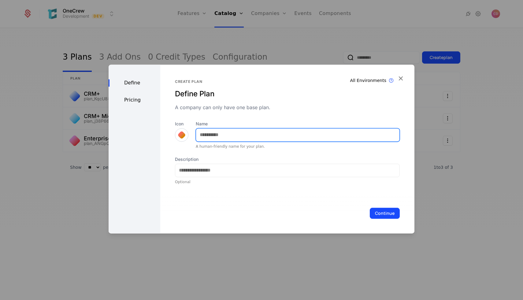
click at [259, 132] on input "Name" at bounding box center [297, 135] width 203 height 13
type input "*"
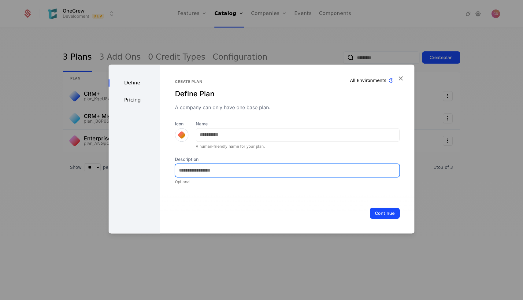
click at [241, 173] on input "Description" at bounding box center [287, 170] width 224 height 13
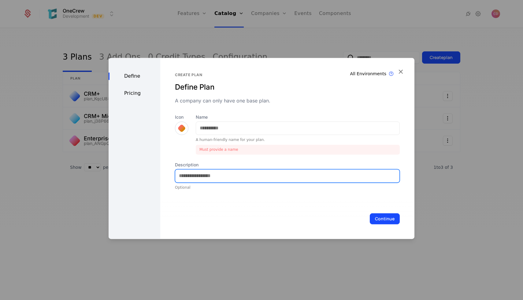
paste input "**********"
type input "**********"
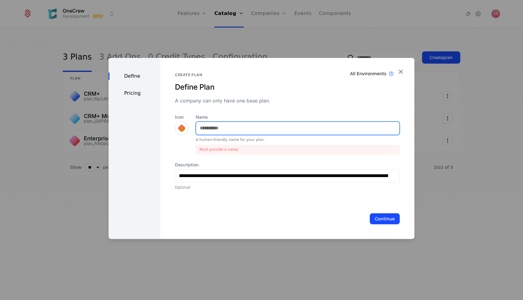
scroll to position [0, 0]
click at [226, 131] on input "Name" at bounding box center [297, 128] width 203 height 13
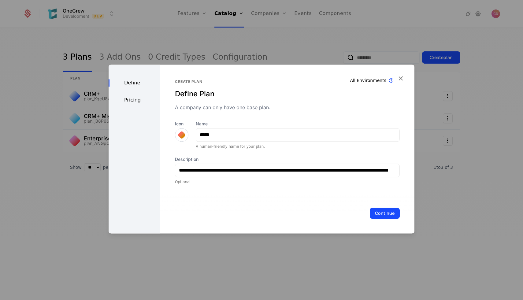
click at [236, 203] on div "Continue" at bounding box center [287, 213] width 254 height 40
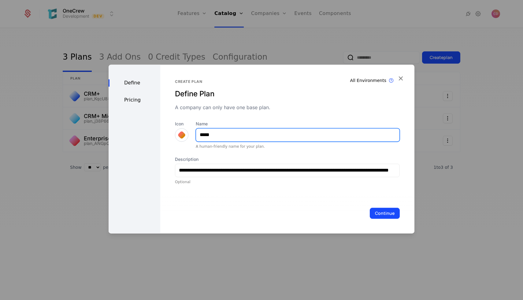
click at [245, 135] on input "*****" at bounding box center [297, 135] width 203 height 13
type input "********"
type input "**********"
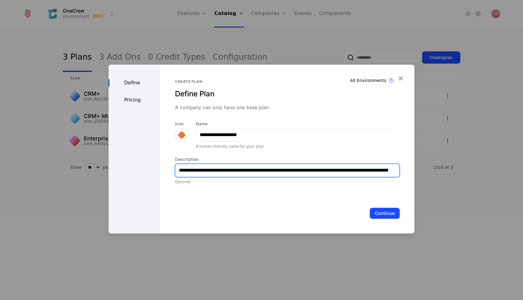
click at [324, 169] on input "**********" at bounding box center [287, 170] width 225 height 13
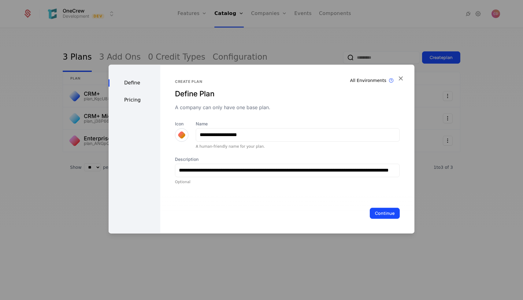
click at [382, 211] on button "Continue" at bounding box center [385, 213] width 30 height 11
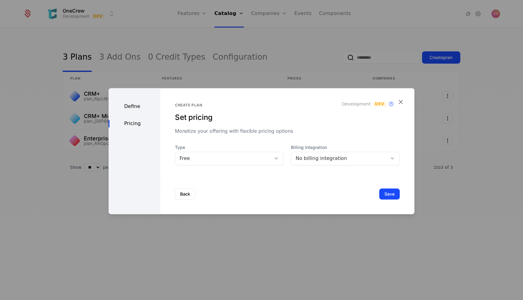
click at [327, 161] on div "No billing integration" at bounding box center [340, 158] width 88 height 7
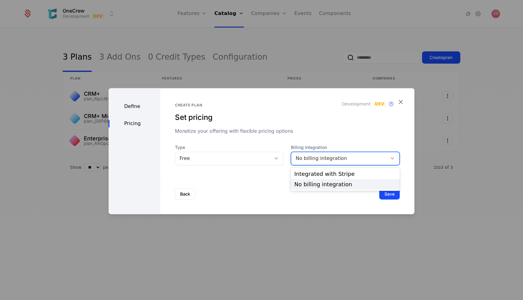
click at [327, 161] on div "No billing integration" at bounding box center [340, 158] width 88 height 7
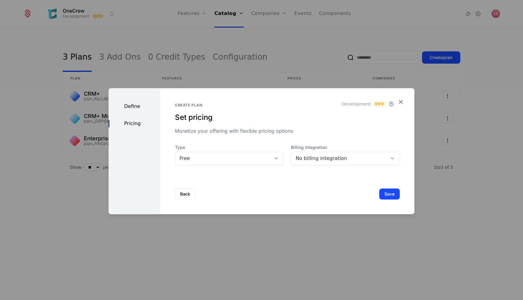
click at [384, 191] on button "Save" at bounding box center [389, 193] width 21 height 11
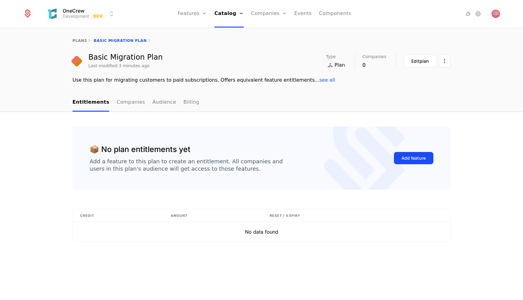
click at [477, 78] on div "Basic Migration Plan Last modified 3 minutes ago Type Plan Companies 0 Edit pla…" at bounding box center [261, 68] width 523 height 31
click at [444, 61] on html "OneCrew Development Dev Features Features Flags Catalog Plans Add Ons Credits C…" at bounding box center [261, 150] width 523 height 300
click at [461, 185] on html "OneCrew Development Dev Features Features Flags Catalog Plans Add Ons Credits C…" at bounding box center [261, 150] width 523 height 300
click at [235, 31] on link "Plans" at bounding box center [238, 30] width 32 height 5
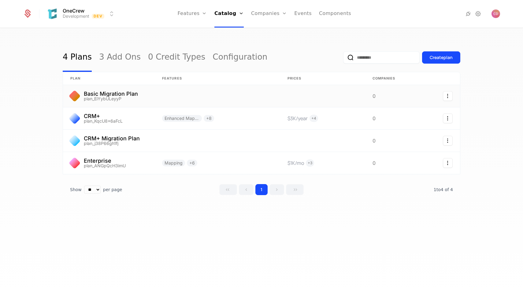
click at [446, 95] on icon "Select action" at bounding box center [448, 96] width 10 height 10
click at [423, 91] on html "OneCrew Development Dev Features Features Flags Catalog Plans Add Ons Credits C…" at bounding box center [261, 150] width 523 height 300
click at [360, 93] on link at bounding box center [322, 96] width 85 height 22
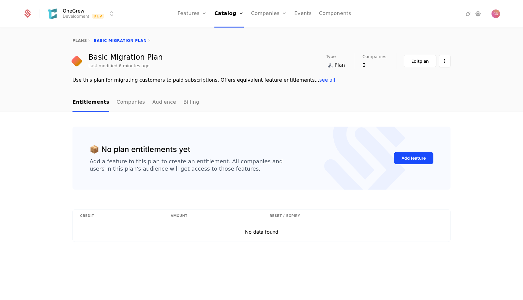
click at [420, 64] on button "Edit plan" at bounding box center [420, 61] width 33 height 13
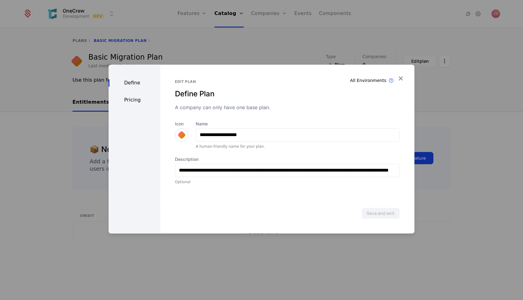
click at [210, 92] on div "Define Plan" at bounding box center [287, 94] width 225 height 10
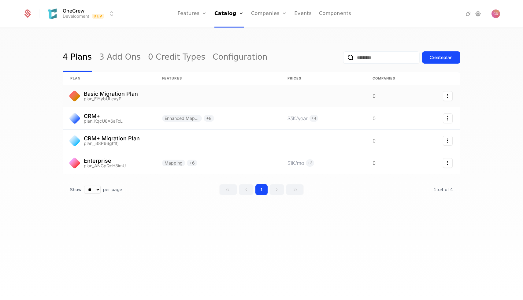
click at [400, 88] on link at bounding box center [389, 96] width 49 height 22
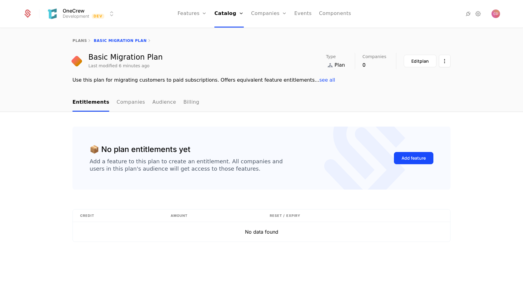
click at [425, 61] on div "Edit plan" at bounding box center [420, 61] width 17 height 6
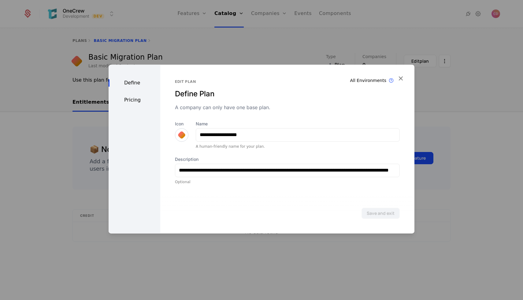
click at [230, 145] on div "A human-friendly name for your plan." at bounding box center [298, 146] width 204 height 5
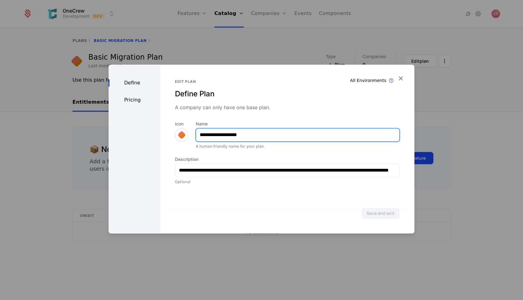
click at [214, 135] on input "**********" at bounding box center [297, 135] width 203 height 13
type input "**********"
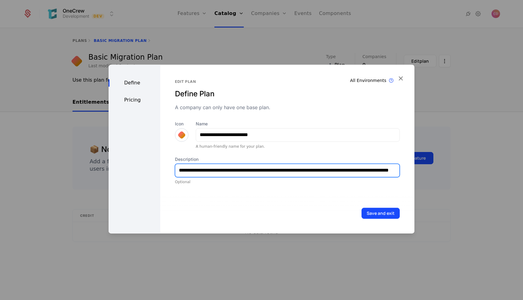
click at [355, 176] on input "**********" at bounding box center [287, 170] width 224 height 13
click at [354, 174] on input "**********" at bounding box center [287, 170] width 224 height 13
click at [353, 172] on input "**********" at bounding box center [287, 170] width 224 height 13
type input "**********"
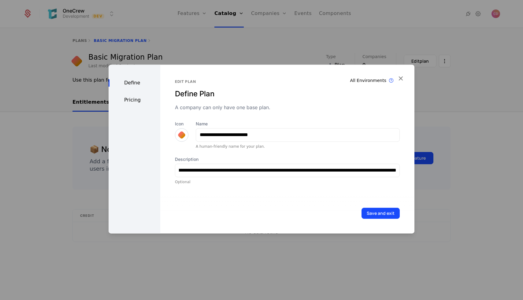
scroll to position [0, 0]
click at [362, 208] on button "Save and exit" at bounding box center [381, 213] width 38 height 11
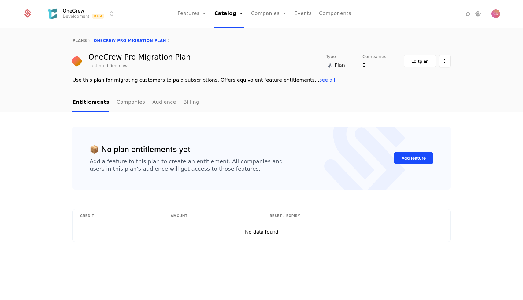
click at [75, 40] on link "plans" at bounding box center [80, 41] width 14 height 4
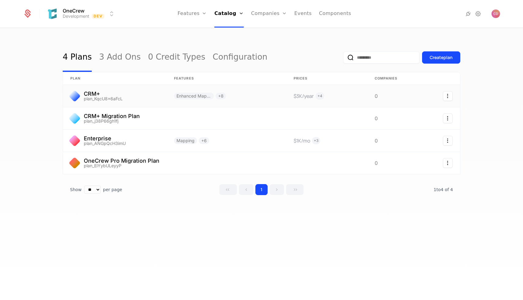
click at [454, 103] on link at bounding box center [438, 96] width 44 height 22
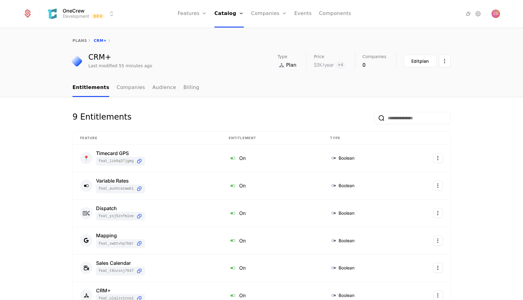
click at [429, 64] on div "Edit plan" at bounding box center [420, 61] width 17 height 6
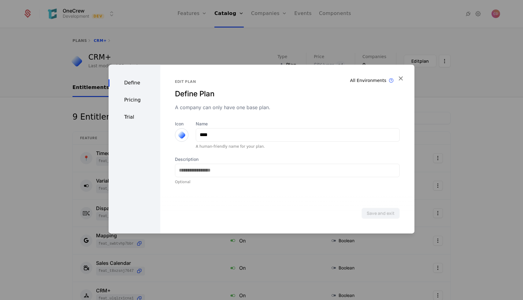
click at [224, 142] on div "Name **** A human-friendly name for your plan." at bounding box center [298, 135] width 204 height 28
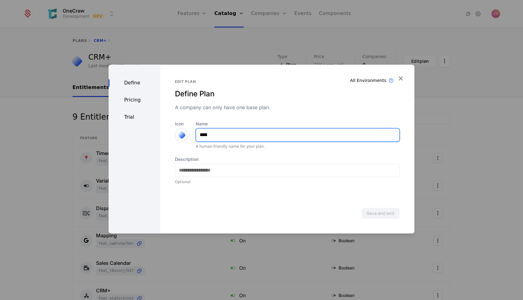
click at [217, 138] on input "****" at bounding box center [297, 135] width 203 height 13
type input "**********"
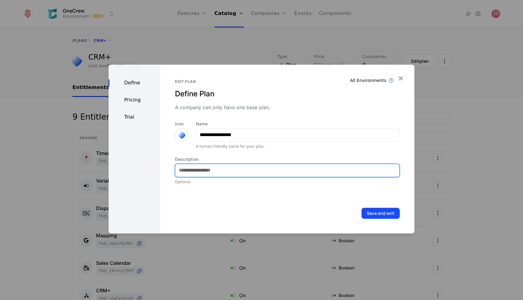
click at [238, 168] on input "Description" at bounding box center [287, 170] width 224 height 13
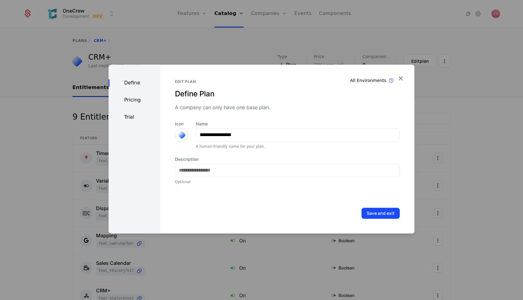
click at [385, 216] on button "Save and exit" at bounding box center [381, 213] width 38 height 11
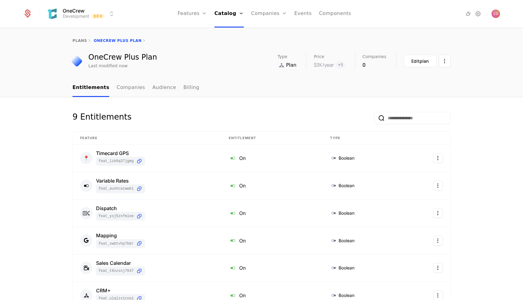
click at [80, 38] on div "plans OneCrew Plus Plan" at bounding box center [261, 40] width 523 height 24
click at [80, 39] on link "plans" at bounding box center [80, 41] width 14 height 4
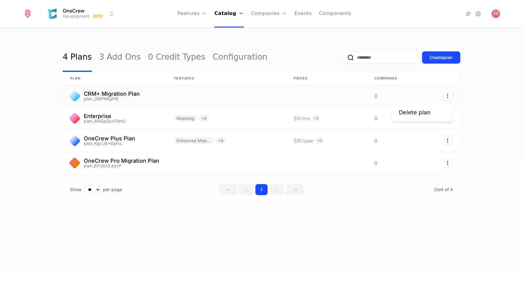
click at [449, 96] on icon "Select action" at bounding box center [448, 96] width 10 height 10
click at [364, 86] on html "OneCrew Development Dev Features Features Flags Catalog Plans Add Ons Credits C…" at bounding box center [261, 150] width 523 height 300
click at [339, 95] on link at bounding box center [326, 96] width 81 height 22
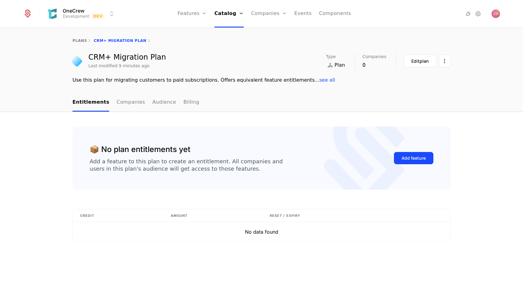
click at [426, 66] on button "Edit plan" at bounding box center [420, 61] width 33 height 13
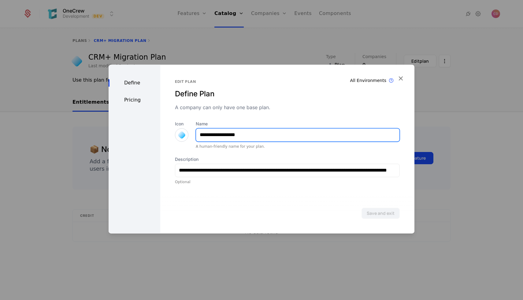
click at [238, 133] on input "**********" at bounding box center [297, 135] width 203 height 13
type input "*"
type input "**********"
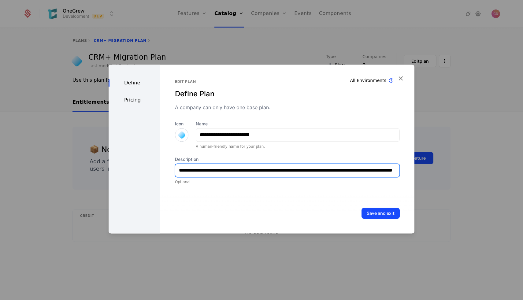
scroll to position [0, 40]
type input "**********"
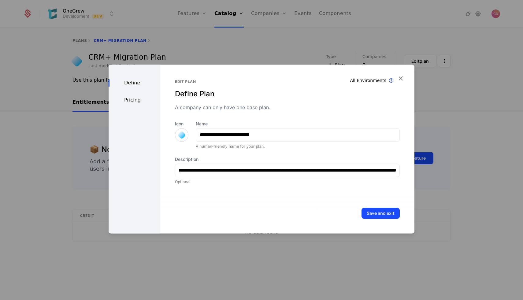
scroll to position [0, 0]
click at [372, 216] on button "Save and exit" at bounding box center [381, 213] width 38 height 11
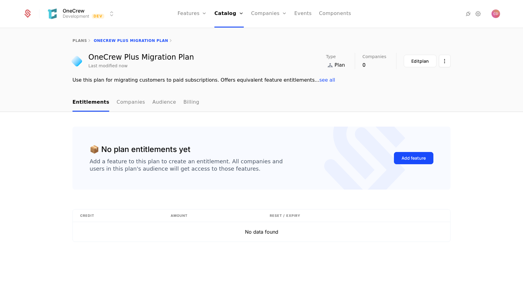
click at [76, 40] on link "plans" at bounding box center [80, 41] width 14 height 4
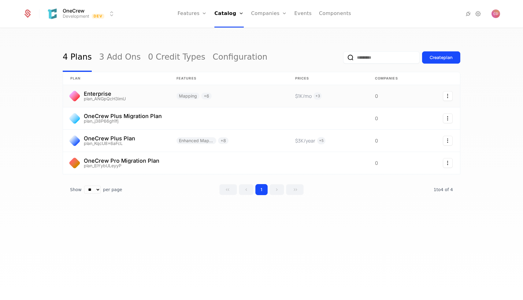
click at [110, 92] on link at bounding box center [116, 96] width 106 height 22
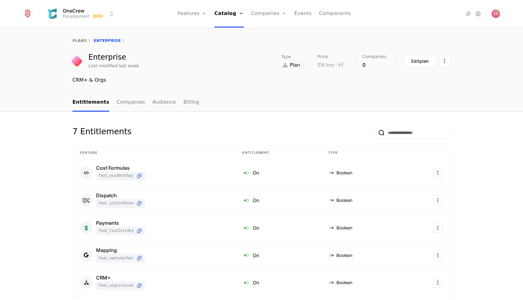
click at [411, 56] on button "Edit plan" at bounding box center [420, 61] width 33 height 13
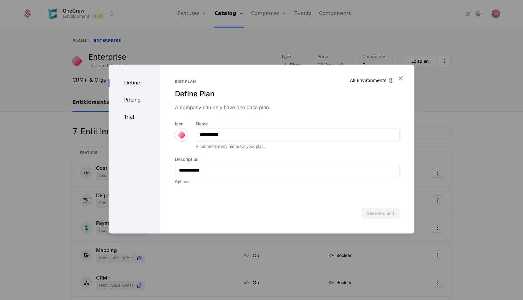
click at [269, 129] on div "**********" at bounding box center [298, 134] width 204 height 13
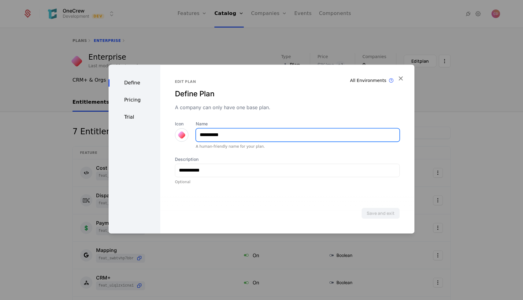
click at [264, 140] on input "**********" at bounding box center [297, 135] width 203 height 13
type input "**********"
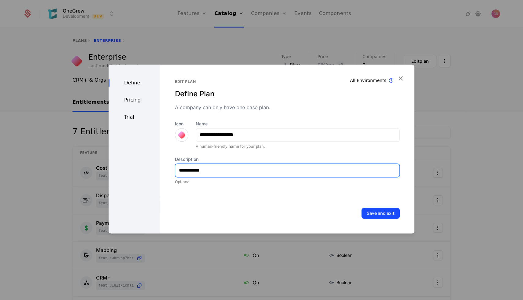
click at [256, 166] on input "**********" at bounding box center [287, 170] width 224 height 13
click at [362, 208] on button "Save and exit" at bounding box center [381, 213] width 38 height 11
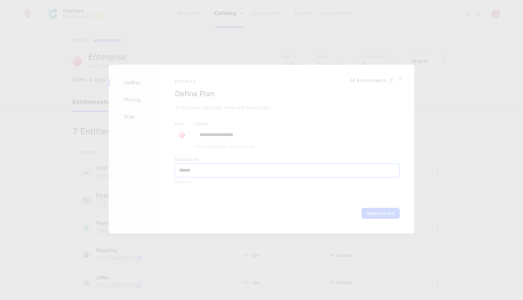
type input "****"
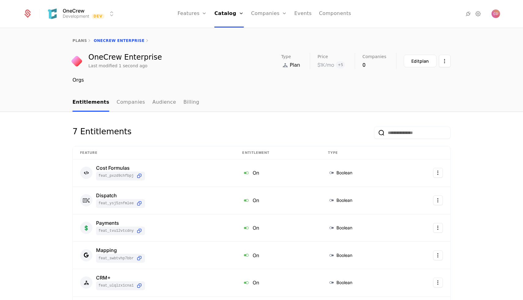
click at [80, 42] on link "plans" at bounding box center [80, 41] width 14 height 4
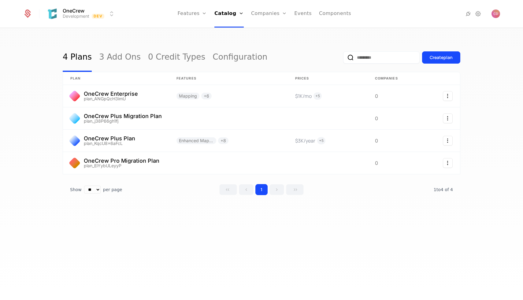
click at [430, 58] on div "Create plan" at bounding box center [441, 57] width 23 height 6
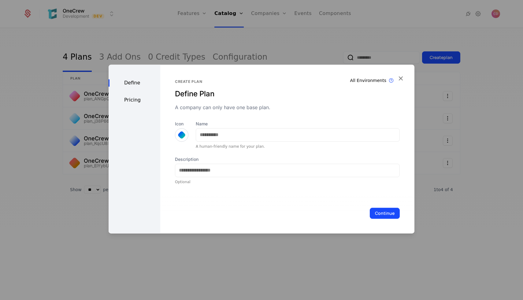
click at [240, 127] on div "Name A human-friendly name for your plan." at bounding box center [298, 135] width 204 height 28
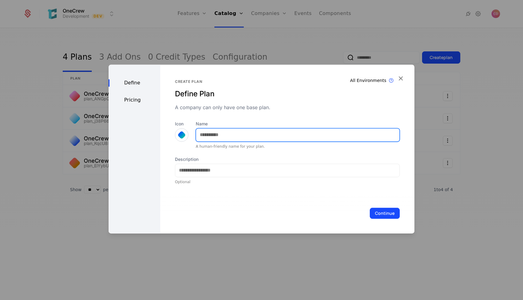
click at [231, 134] on input "Name" at bounding box center [297, 135] width 203 height 13
type input "**********"
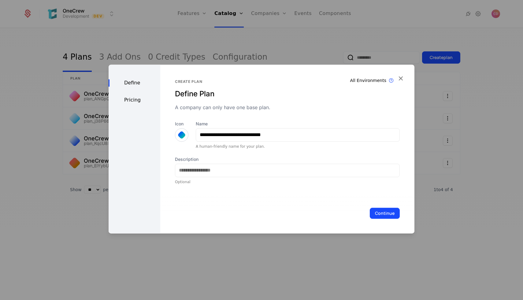
click at [387, 210] on button "Continue" at bounding box center [385, 213] width 30 height 11
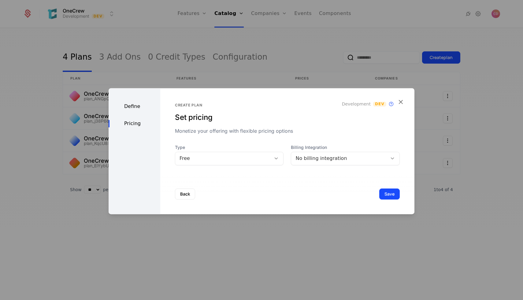
click at [389, 195] on button "Save" at bounding box center [389, 193] width 21 height 11
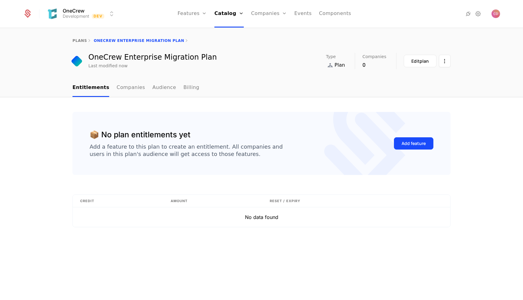
click at [231, 40] on link "Add Ons" at bounding box center [238, 39] width 32 height 5
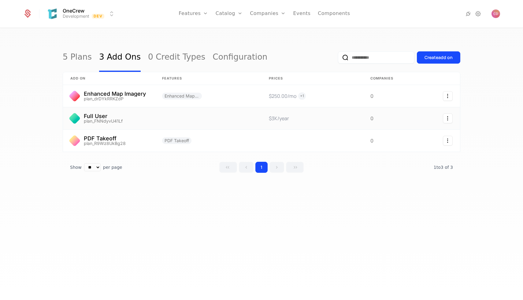
click at [446, 119] on icon "Select action" at bounding box center [448, 119] width 10 height 10
click at [431, 135] on div "Delete add on" at bounding box center [418, 135] width 39 height 9
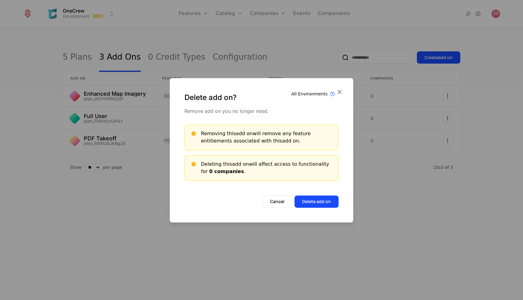
click at [313, 203] on button "Delete add on" at bounding box center [317, 202] width 44 height 12
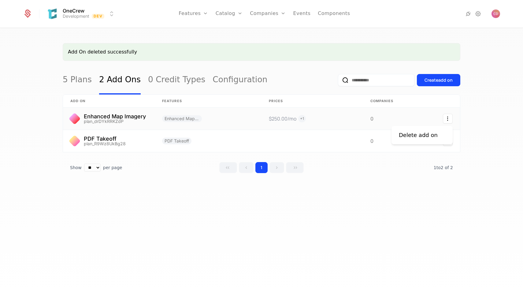
click at [449, 121] on icon "Select action" at bounding box center [448, 119] width 10 height 10
click at [373, 117] on html "OneCrew Development Dev Features Features Flags Catalog Plans Add Ons Credits C…" at bounding box center [261, 150] width 523 height 300
click at [350, 117] on link at bounding box center [313, 119] width 102 height 22
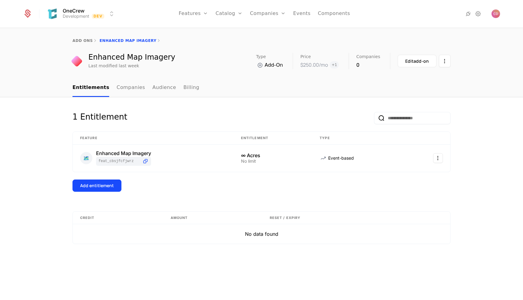
click at [412, 61] on div "Edit add-on" at bounding box center [417, 61] width 24 height 6
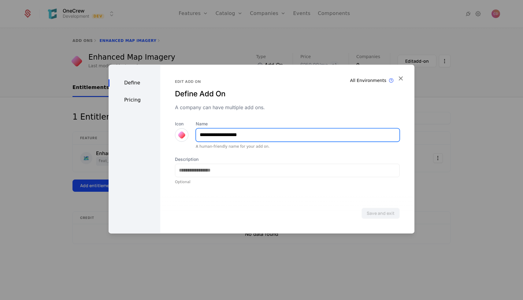
click at [250, 130] on input "**********" at bounding box center [297, 135] width 203 height 13
click at [263, 134] on input "**********" at bounding box center [297, 135] width 203 height 13
type input "**********"
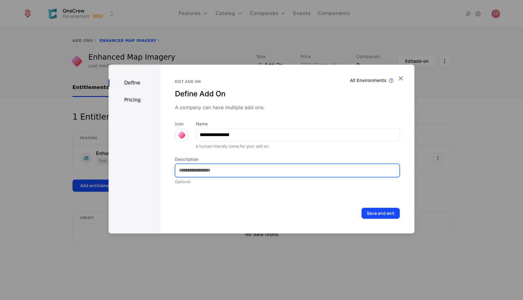
click at [272, 173] on input "Description" at bounding box center [287, 170] width 224 height 13
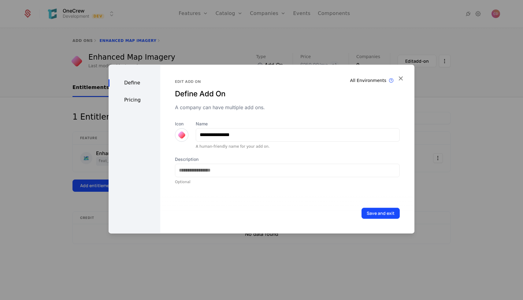
click at [143, 103] on div "Pricing" at bounding box center [135, 99] width 52 height 7
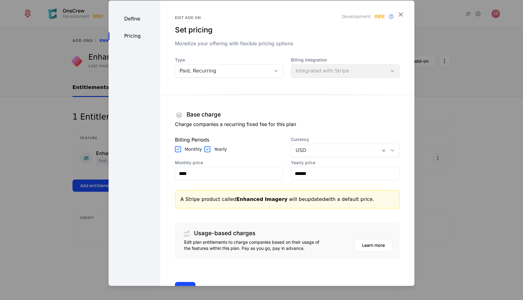
click at [306, 73] on div "Billing Integration Integrated with Stripe" at bounding box center [345, 67] width 109 height 21
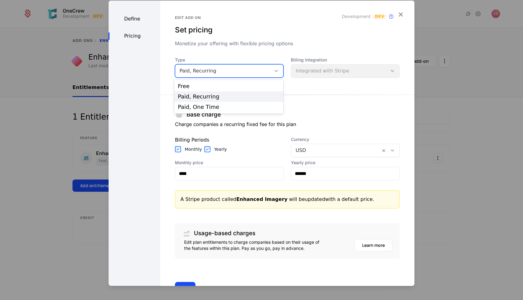
click at [273, 73] on div at bounding box center [276, 70] width 10 height 7
click at [253, 99] on div "Paid, Recurring" at bounding box center [229, 97] width 102 height 6
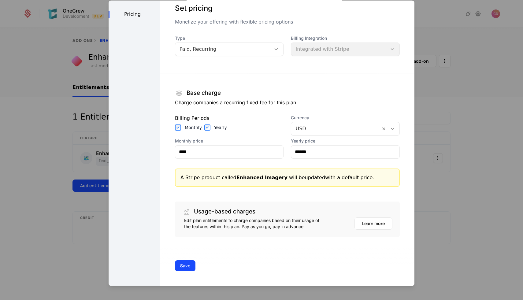
click at [180, 267] on button "Save" at bounding box center [185, 265] width 21 height 11
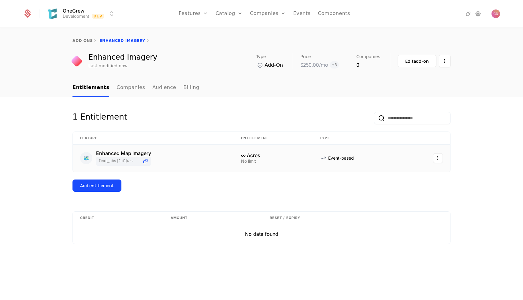
click at [402, 160] on td "Event-based" at bounding box center [358, 158] width 92 height 27
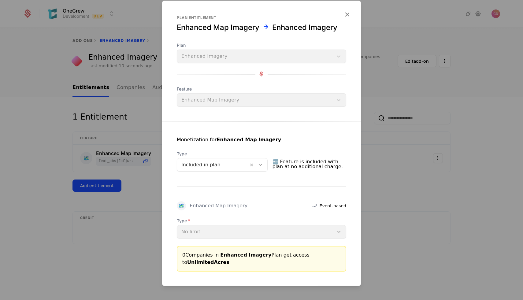
scroll to position [29, 0]
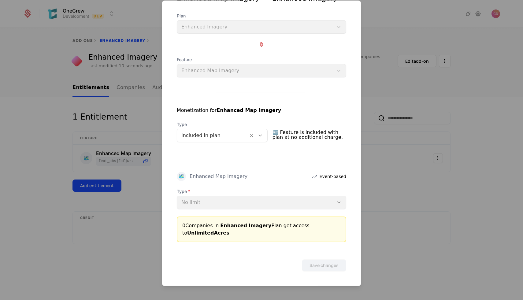
click at [213, 200] on div "Type No limit" at bounding box center [262, 198] width 170 height 21
click at [270, 203] on div "Type No limit" at bounding box center [262, 198] width 170 height 21
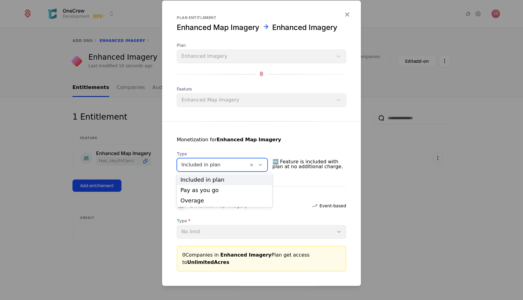
click at [232, 162] on div at bounding box center [212, 164] width 63 height 9
click at [228, 165] on div at bounding box center [212, 164] width 63 height 9
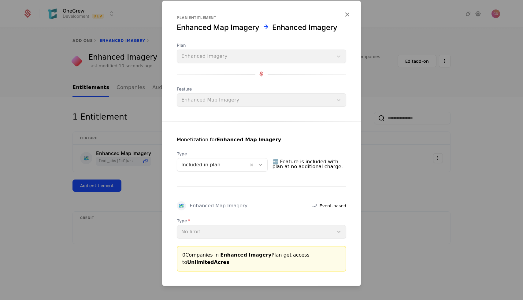
click at [344, 16] on icon "button" at bounding box center [347, 14] width 8 height 8
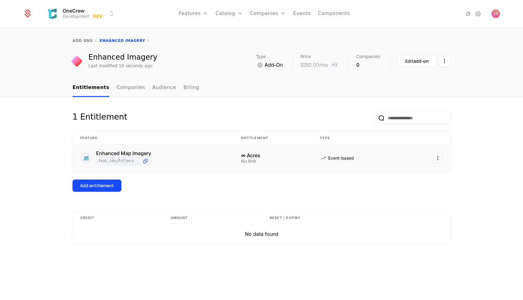
click at [398, 162] on td "Event-based" at bounding box center [358, 158] width 92 height 27
click at [119, 58] on div "Enhanced Imagery" at bounding box center [122, 57] width 69 height 7
click at [184, 88] on link "Billing" at bounding box center [192, 88] width 16 height 18
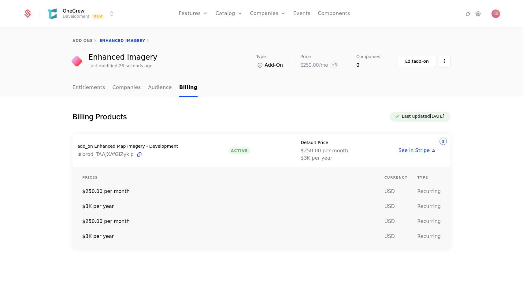
click at [408, 72] on div "add ons Enhanced Imagery Enhanced Imagery Last modified 28 seconds ago Type Add…" at bounding box center [261, 53] width 523 height 50
click at [409, 65] on button "Edit add-on" at bounding box center [417, 61] width 39 height 13
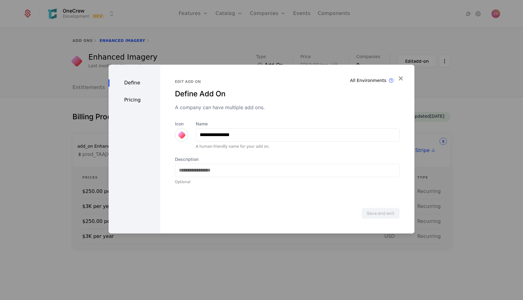
click at [127, 101] on div "Pricing" at bounding box center [135, 99] width 52 height 7
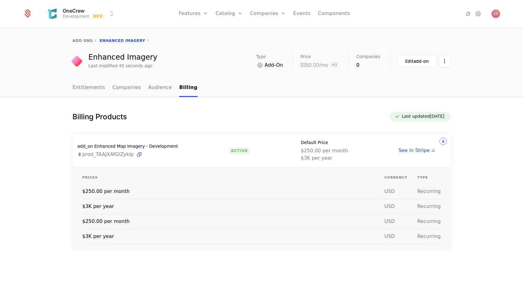
click at [196, 47] on div "add ons Enhanced Imagery" at bounding box center [261, 40] width 523 height 24
click at [184, 55] on div "Enhanced Imagery Last modified 45 seconds ago Type Add-On Price $250.00 /mo + 3…" at bounding box center [262, 61] width 378 height 16
click at [59, 13] on html "OneCrew Development Dev Features Features Flags Catalog Plans Add Ons Credits C…" at bounding box center [261, 150] width 523 height 300
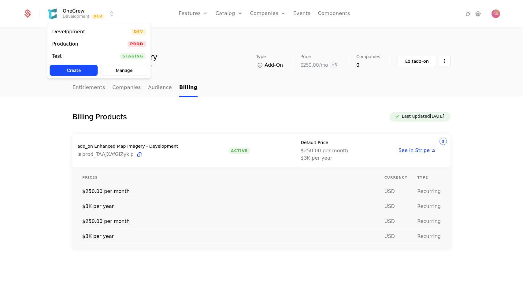
click at [191, 34] on html "OneCrew Development Dev Features Features Flags Catalog Plans Add Ons Credits C…" at bounding box center [261, 150] width 523 height 300
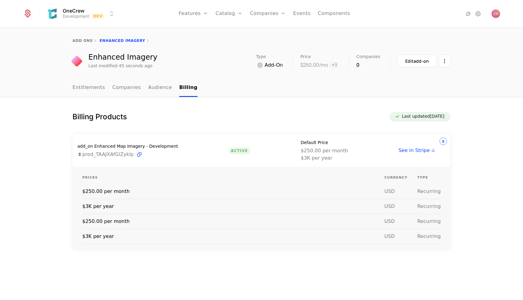
click at [227, 31] on link "Plans" at bounding box center [239, 30] width 32 height 5
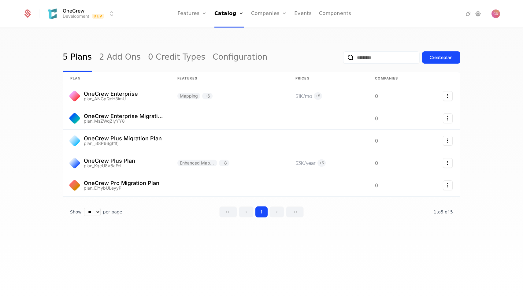
click at [23, 63] on div "5 Plans 2 Add Ons 0 Credit Types Configuration Create plan plan Features Prices…" at bounding box center [261, 165] width 523 height 275
click at [472, 94] on div "5 Plans 2 Add Ons 0 Credit Types Configuration Create plan plan Features Prices…" at bounding box center [261, 165] width 523 height 275
click at [450, 95] on icon "Select action" at bounding box center [448, 96] width 10 height 10
click at [403, 92] on html "OneCrew Development Dev Features Features Flags Catalog Plans Add Ons Credits C…" at bounding box center [261, 150] width 523 height 300
click at [200, 32] on link "Features" at bounding box center [199, 30] width 28 height 5
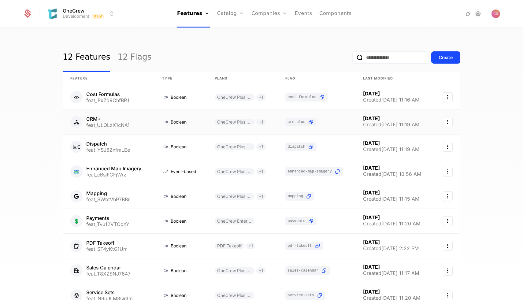
scroll to position [84, 0]
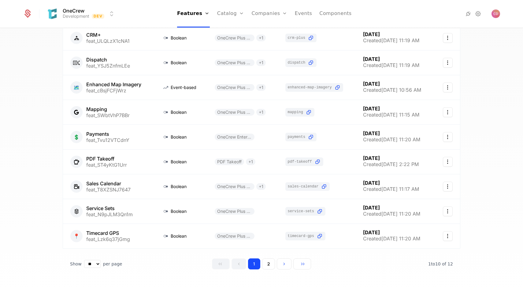
click at [378, 15] on nav "Features Features Flags Catalog Plans Add Ons Credits Configuration Companies C…" at bounding box center [264, 14] width 289 height 28
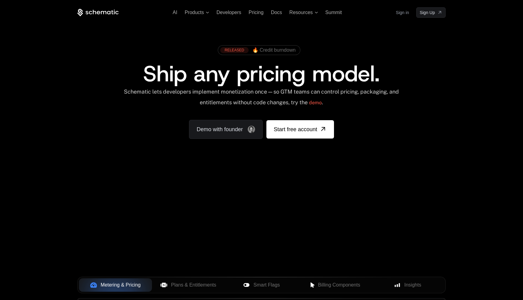
click at [234, 17] on div "AI Products Developers Pricing Docs Resources Summit Sign in Sign Up" at bounding box center [261, 12] width 368 height 10
click at [307, 13] on span "Resources" at bounding box center [300, 13] width 23 height 6
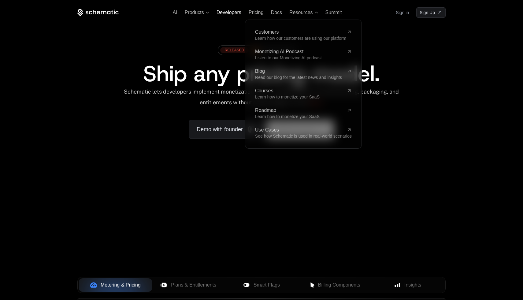
click at [232, 13] on span "Developers" at bounding box center [229, 12] width 25 height 5
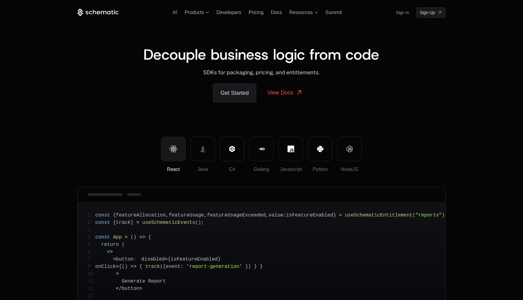
click at [275, 15] on div "AI Products Developers Pricing Docs Resources Summit Sign in Sign Up" at bounding box center [261, 12] width 368 height 10
click at [270, 12] on ul "AI Products Developers Pricing Docs Resources Summit" at bounding box center [257, 13] width 169 height 6
click at [282, 13] on span "Docs" at bounding box center [276, 12] width 11 height 5
